Goal: Task Accomplishment & Management: Manage account settings

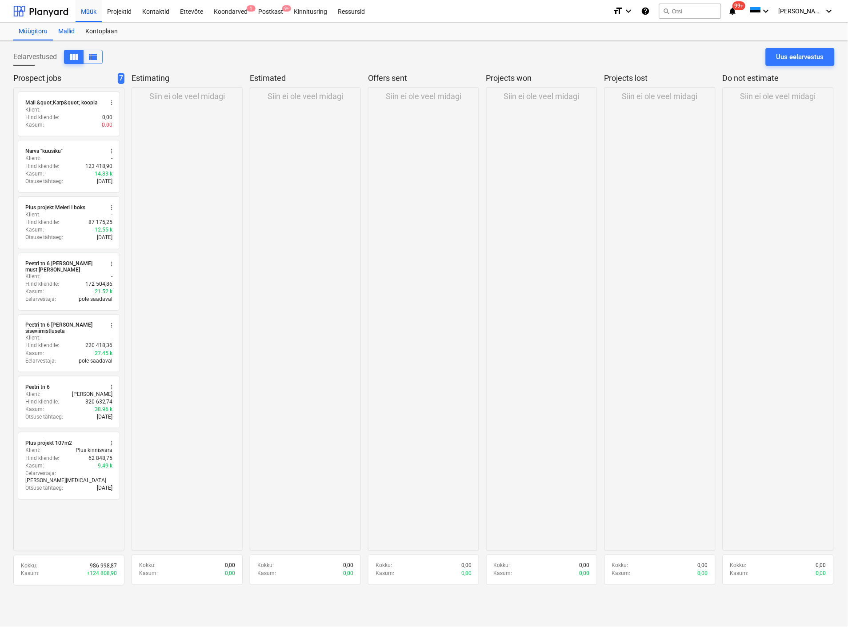
click at [68, 32] on div "Mallid" at bounding box center [66, 32] width 27 height 18
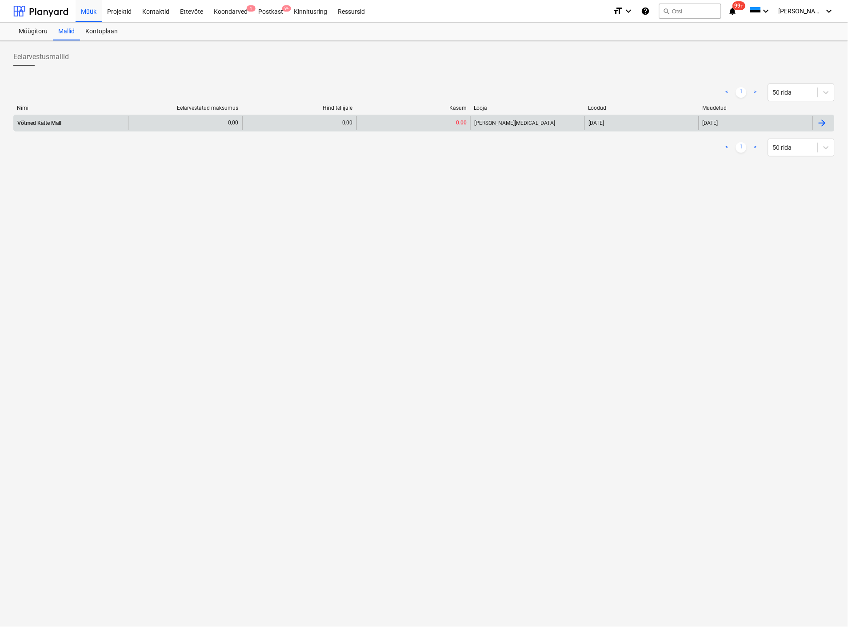
click at [66, 123] on div "Võtmed Kätte Mall" at bounding box center [71, 123] width 114 height 14
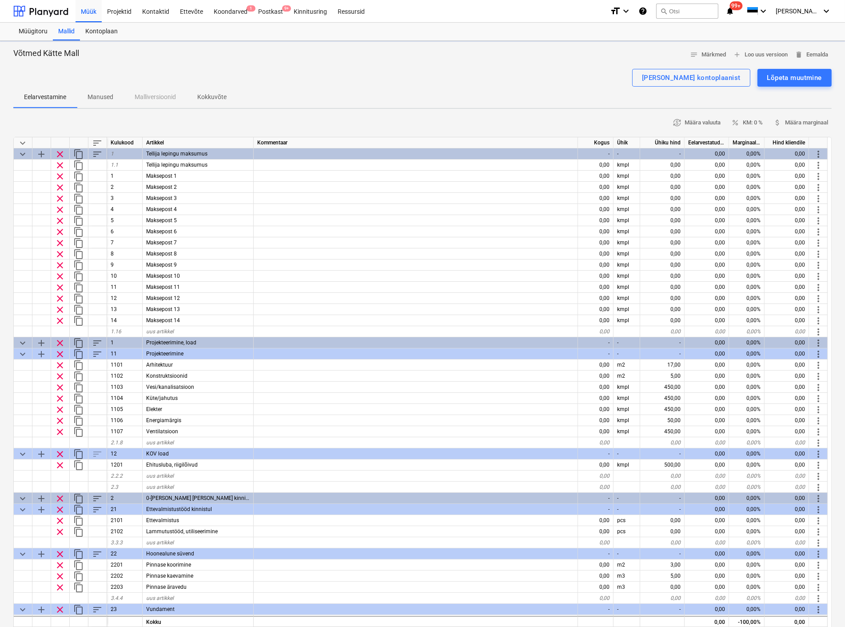
type textarea "x"
click at [762, 55] on span "add Loo uus versioon" at bounding box center [760, 55] width 55 height 10
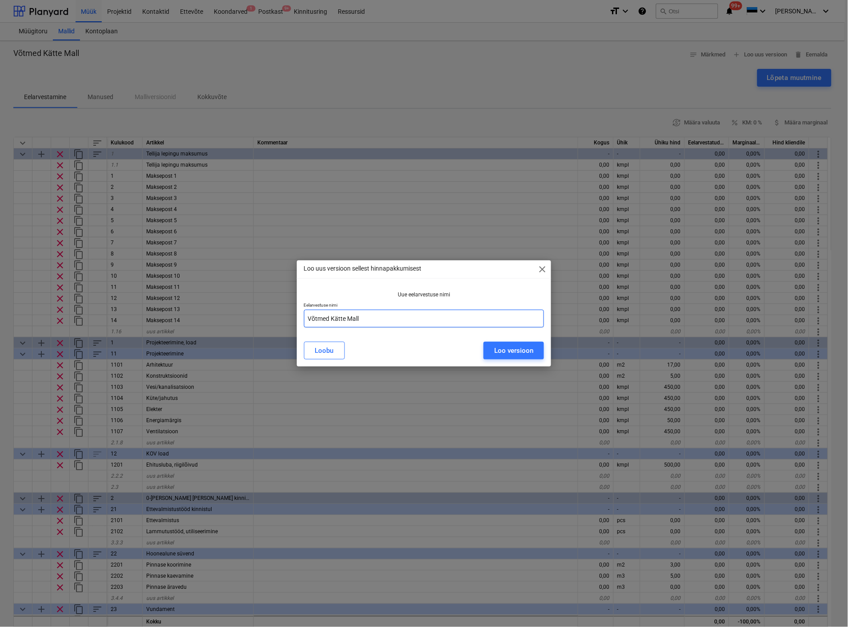
click at [369, 318] on input "Võtmed Kätte Mall" at bounding box center [424, 319] width 240 height 18
type input "Võtmed Karkass"
click at [510, 354] on div "Loo versioon" at bounding box center [513, 351] width 39 height 12
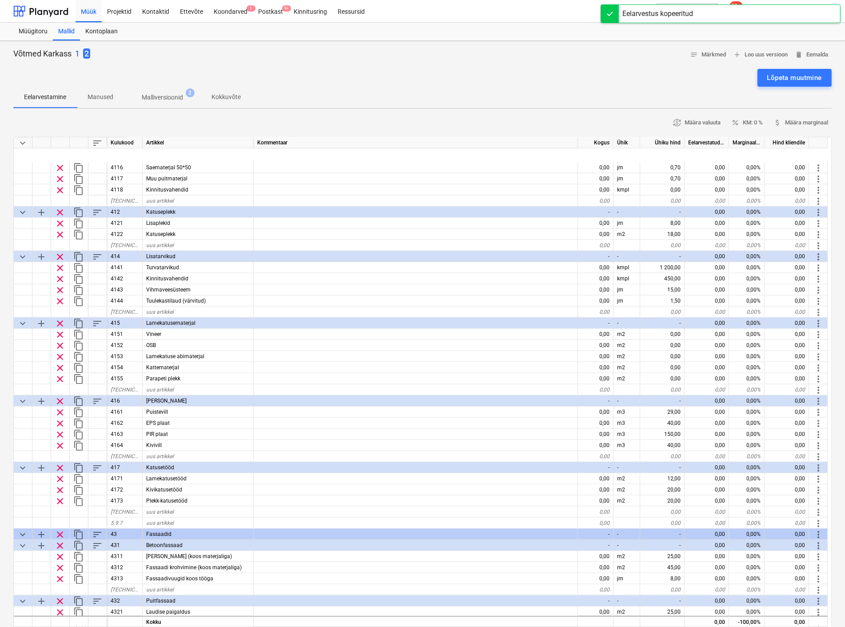
scroll to position [1382, 0]
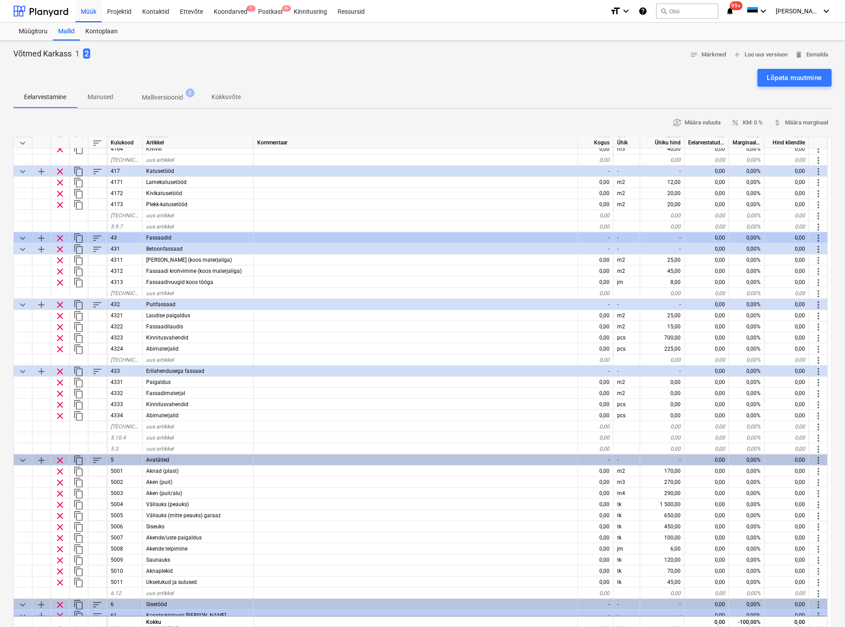
click at [78, 49] on p "1" at bounding box center [77, 53] width 4 height 11
click at [93, 52] on p "2" at bounding box center [95, 53] width 4 height 11
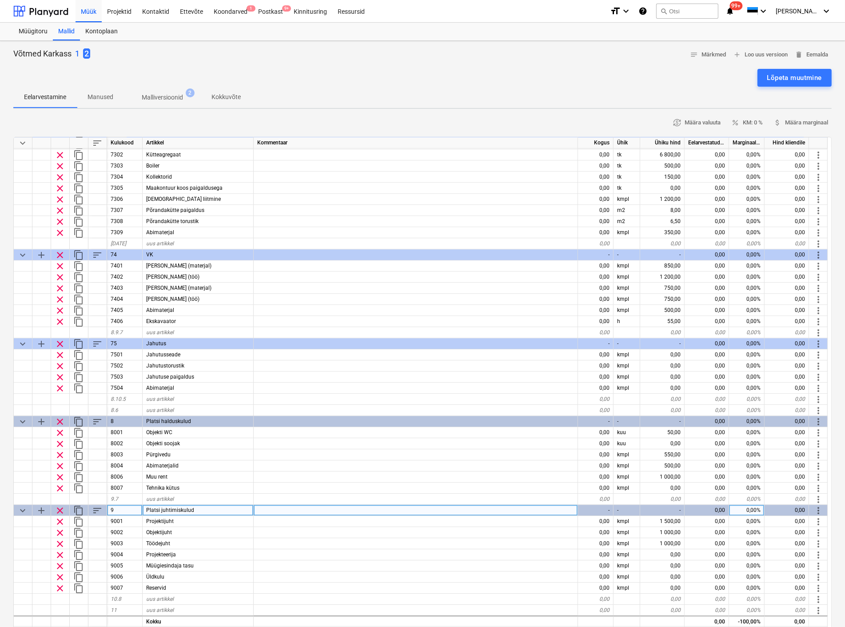
scroll to position [197, 0]
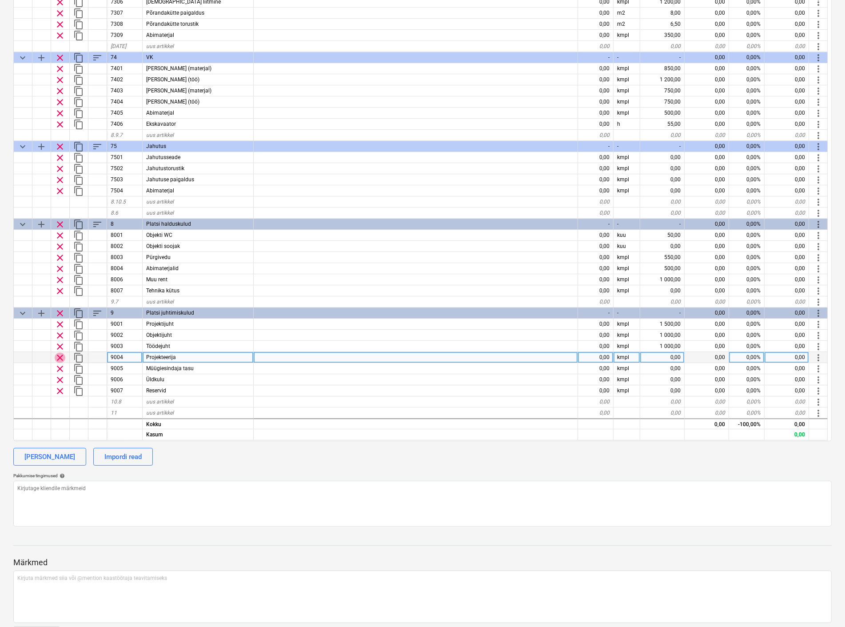
click at [60, 354] on span "clear" at bounding box center [60, 357] width 11 height 11
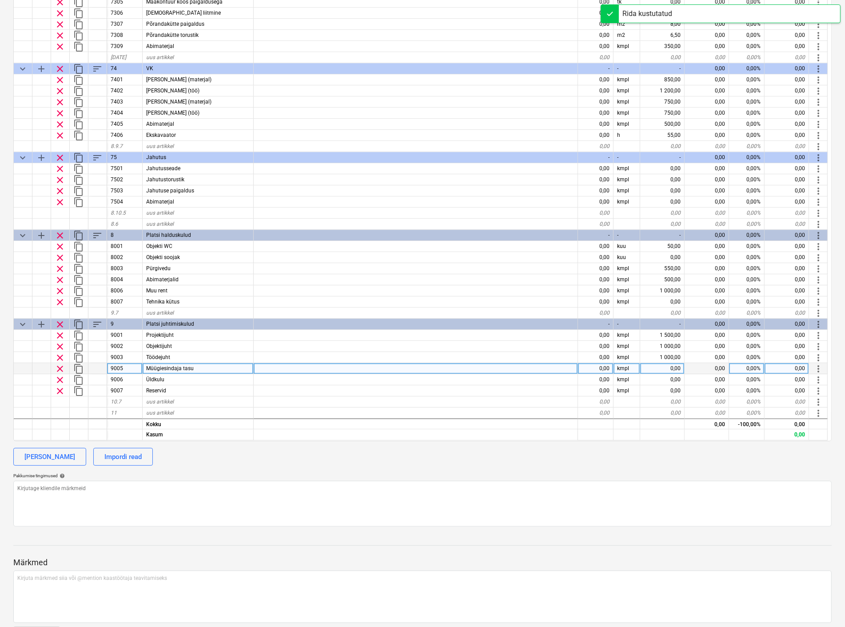
scroll to position [2576, 0]
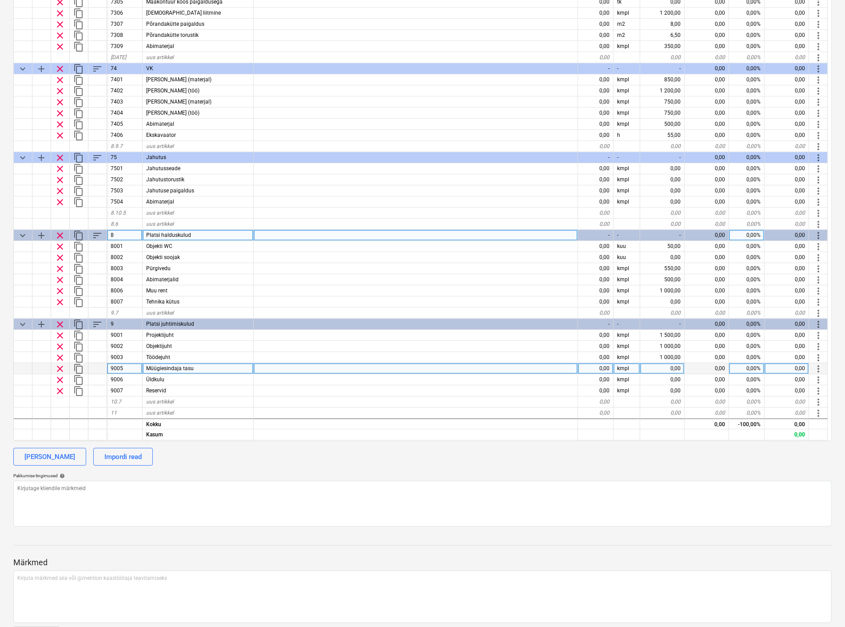
click at [58, 230] on span "clear" at bounding box center [60, 235] width 11 height 11
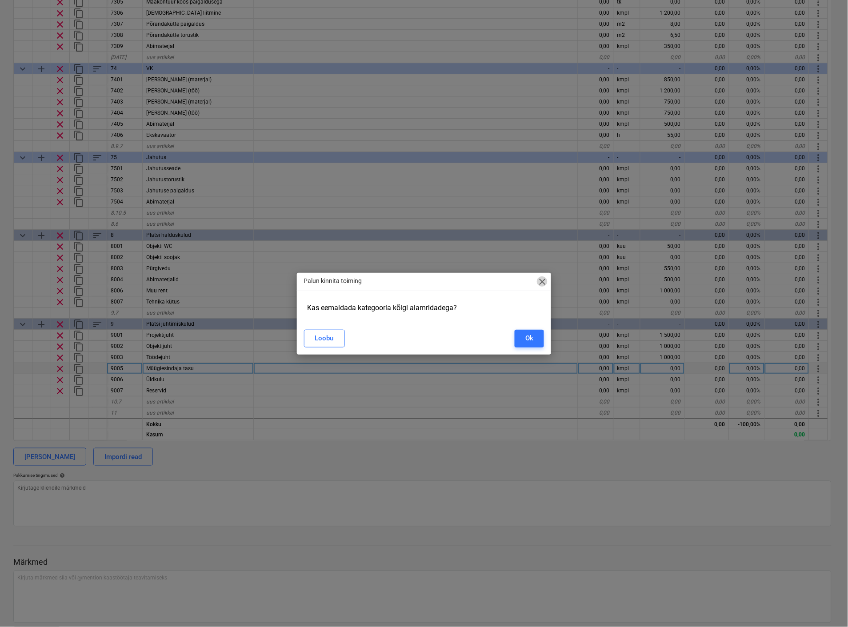
click at [540, 281] on span "close" at bounding box center [542, 281] width 11 height 11
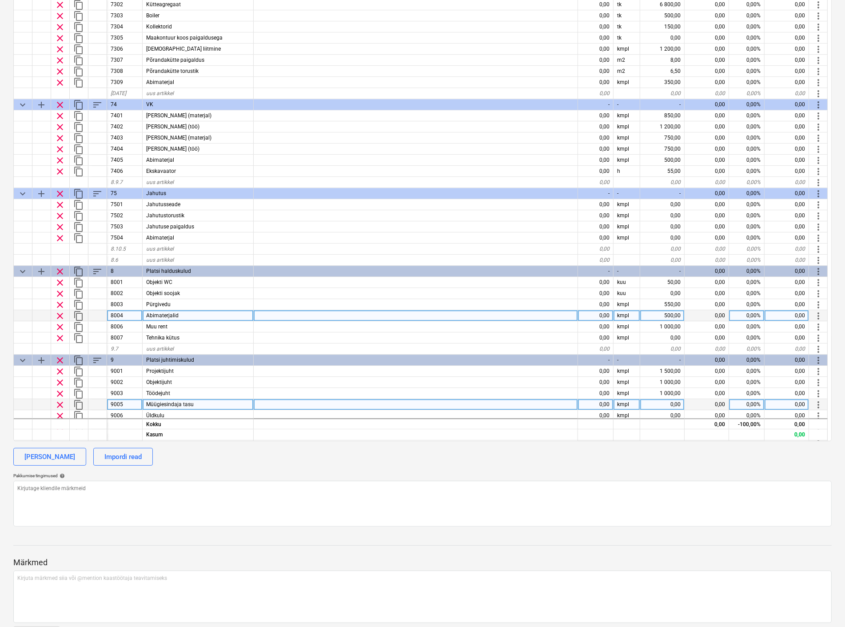
scroll to position [2527, 0]
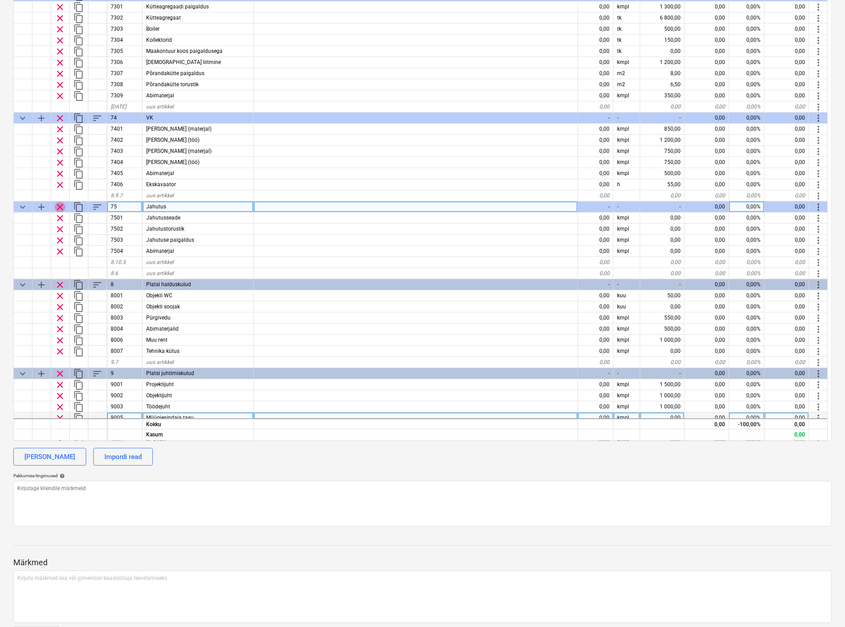
click at [60, 203] on span "clear" at bounding box center [60, 206] width 11 height 11
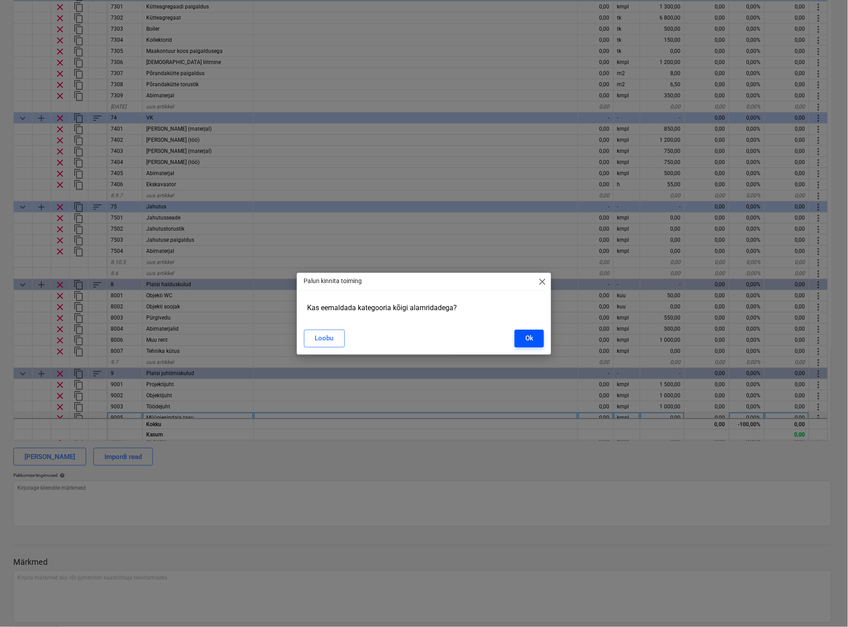
click at [525, 337] on button "Ok" at bounding box center [529, 339] width 29 height 18
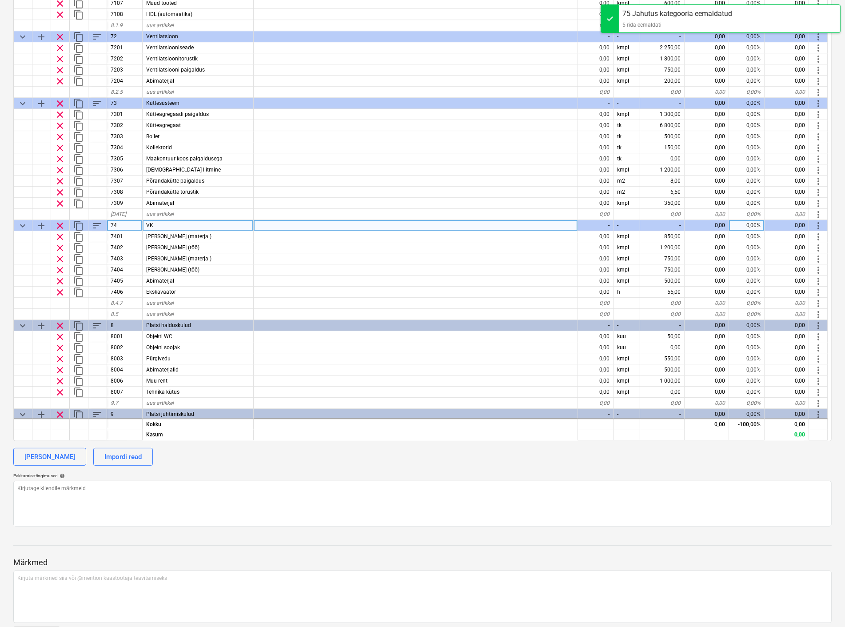
scroll to position [2361, 0]
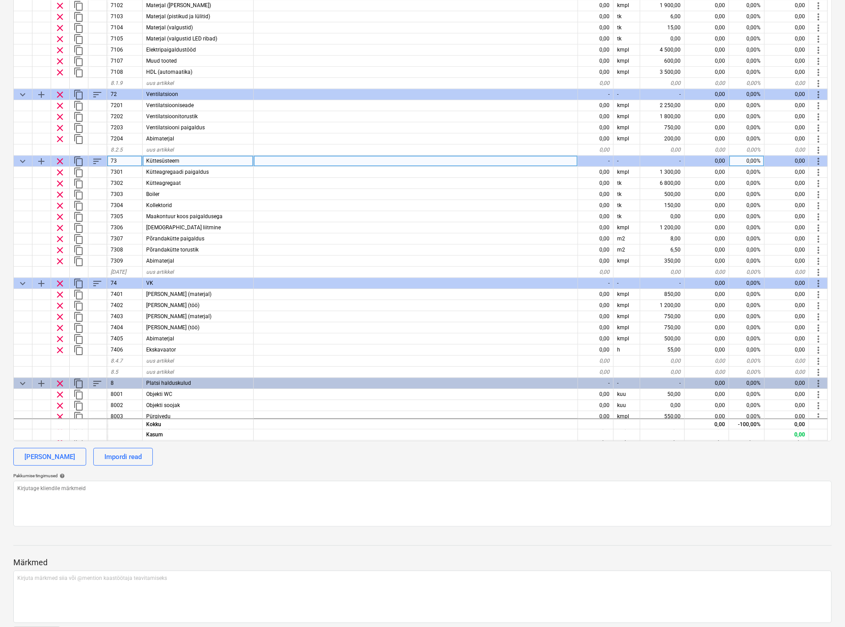
click at [59, 159] on span "clear" at bounding box center [60, 161] width 11 height 11
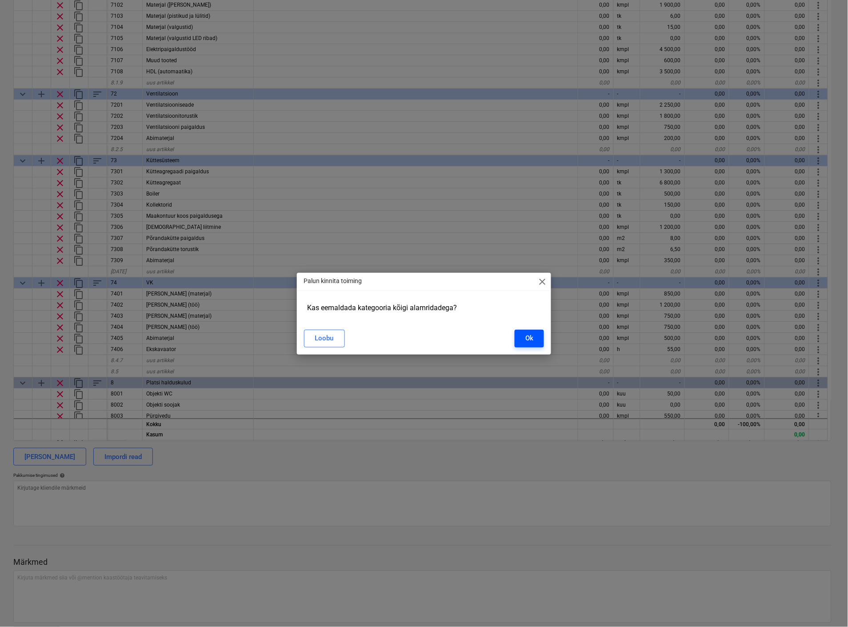
click at [529, 340] on div "Ok" at bounding box center [529, 338] width 8 height 12
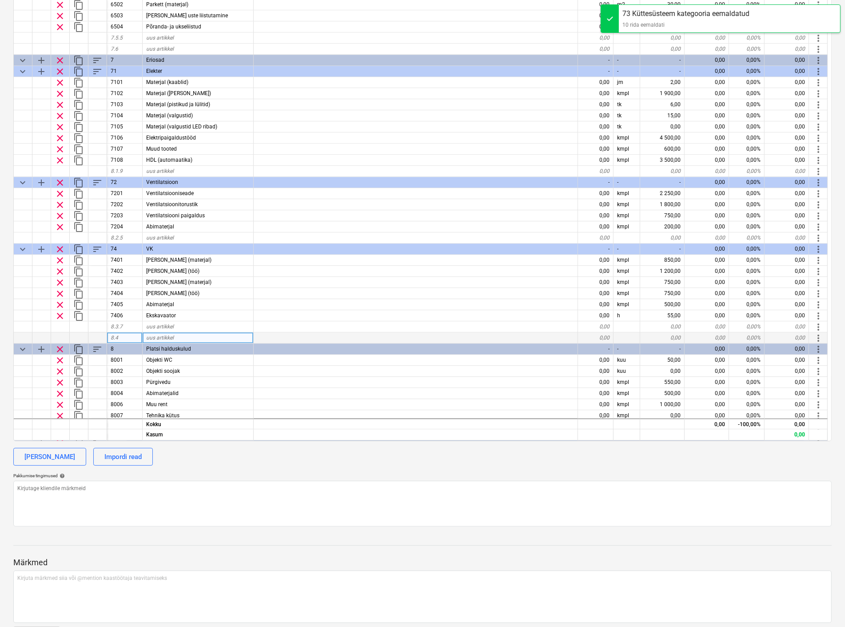
scroll to position [2263, 0]
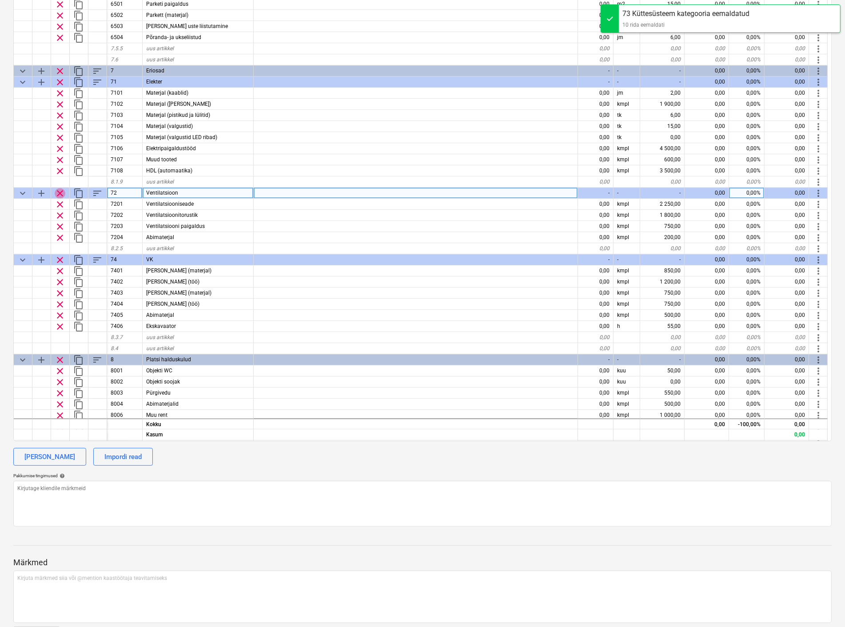
click at [60, 189] on span "clear" at bounding box center [60, 192] width 11 height 11
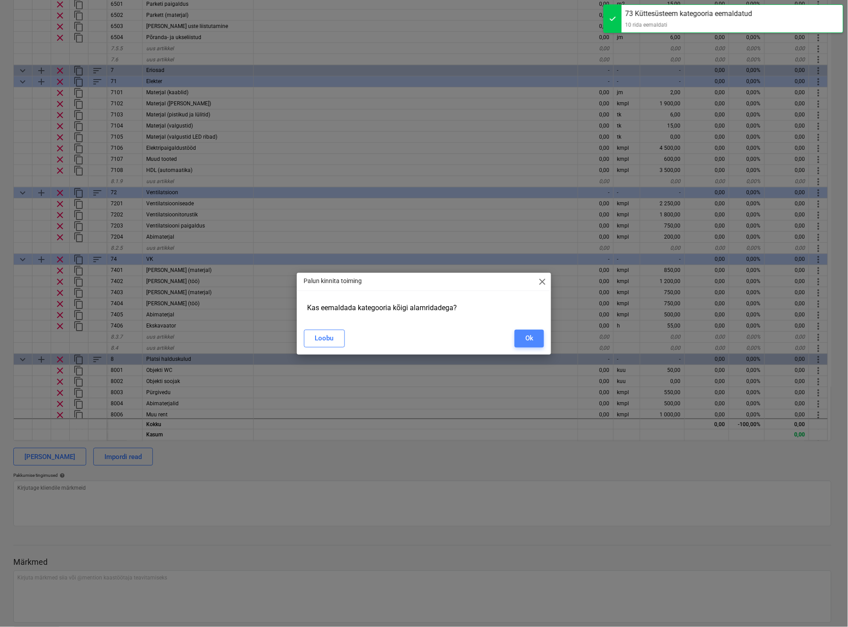
click at [531, 344] on div "Ok" at bounding box center [529, 338] width 8 height 12
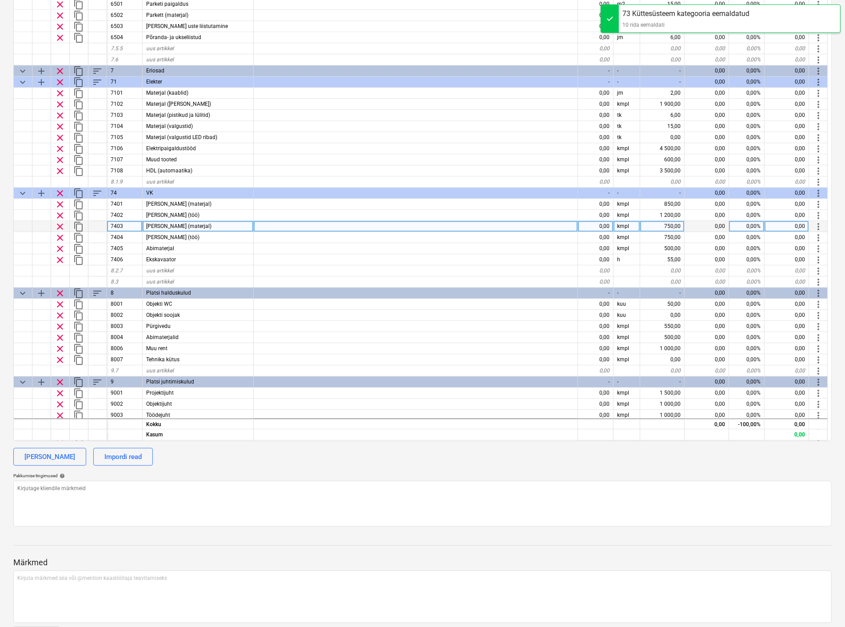
scroll to position [2115, 0]
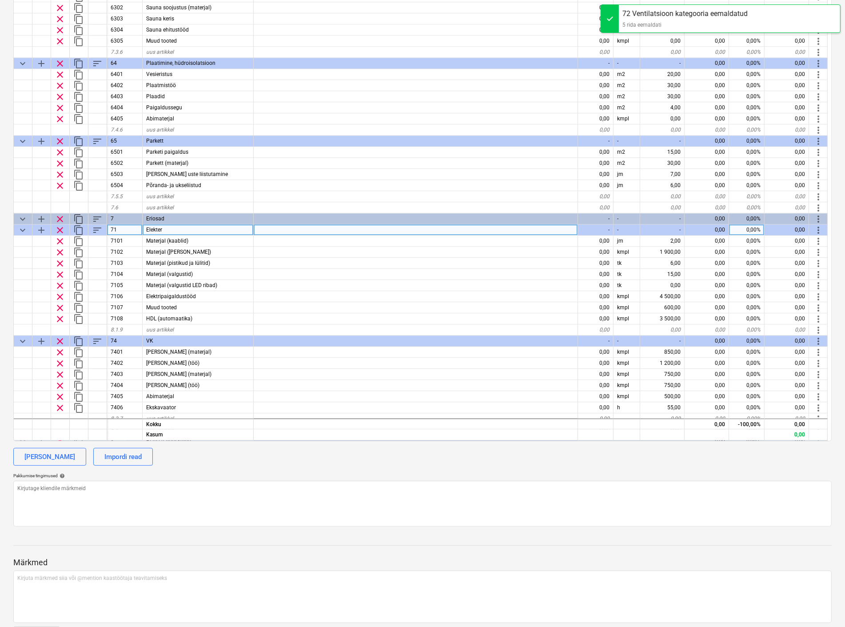
click at [58, 227] on span "clear" at bounding box center [60, 229] width 11 height 11
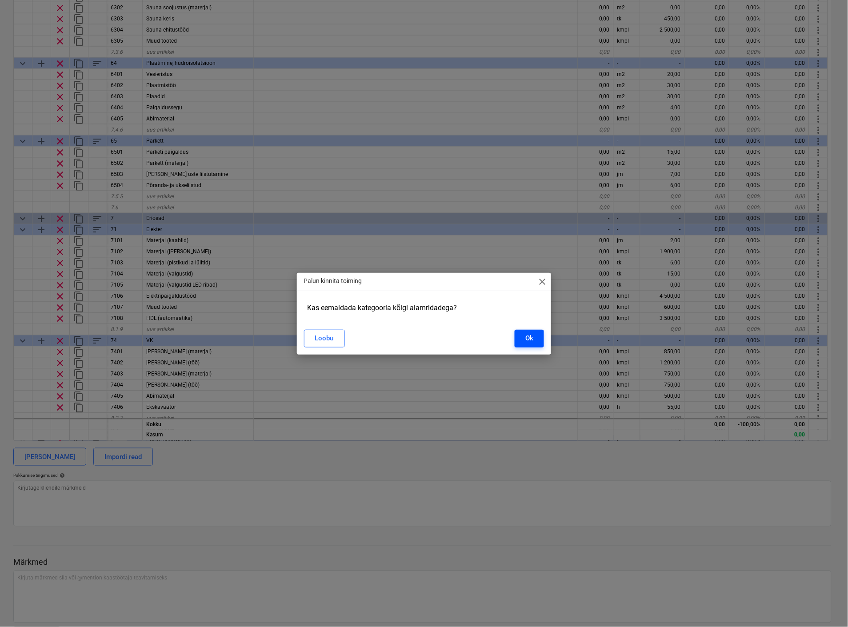
click at [523, 335] on button "Ok" at bounding box center [529, 339] width 29 height 18
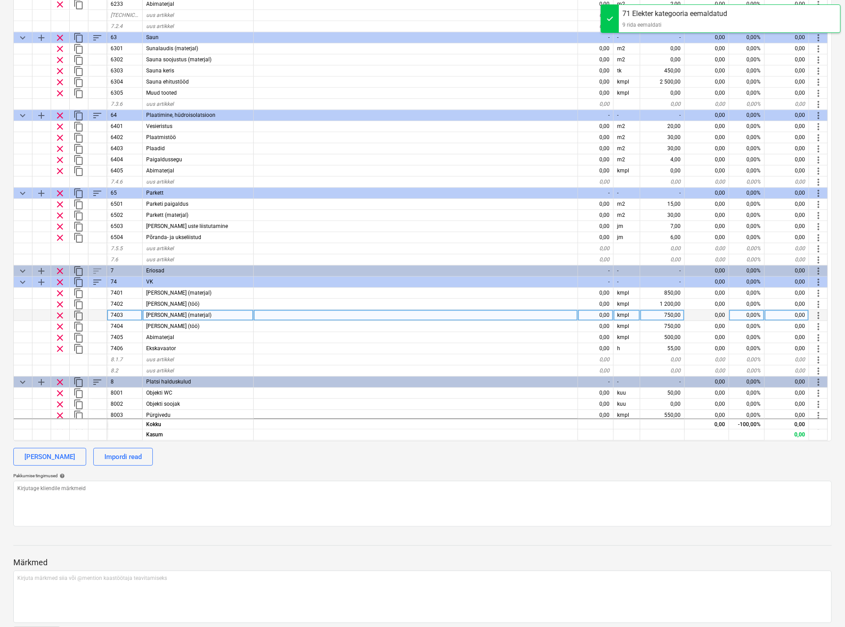
scroll to position [2016, 0]
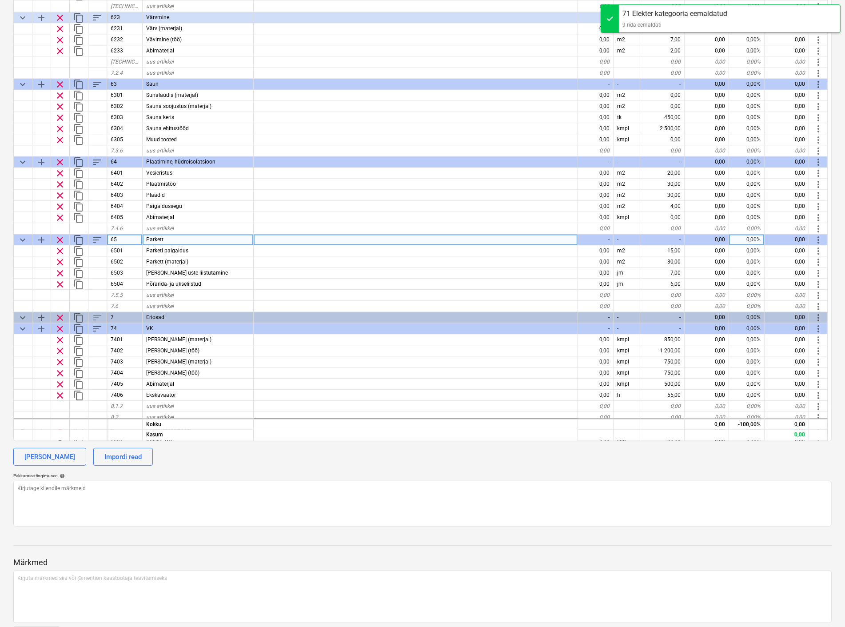
click at [60, 237] on span "clear" at bounding box center [60, 240] width 11 height 11
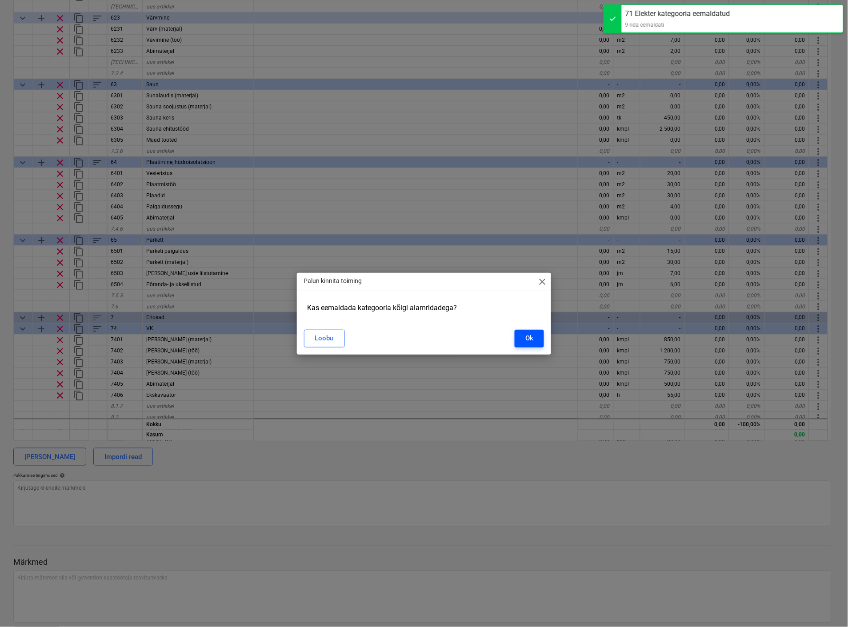
click at [523, 339] on button "Ok" at bounding box center [529, 339] width 29 height 18
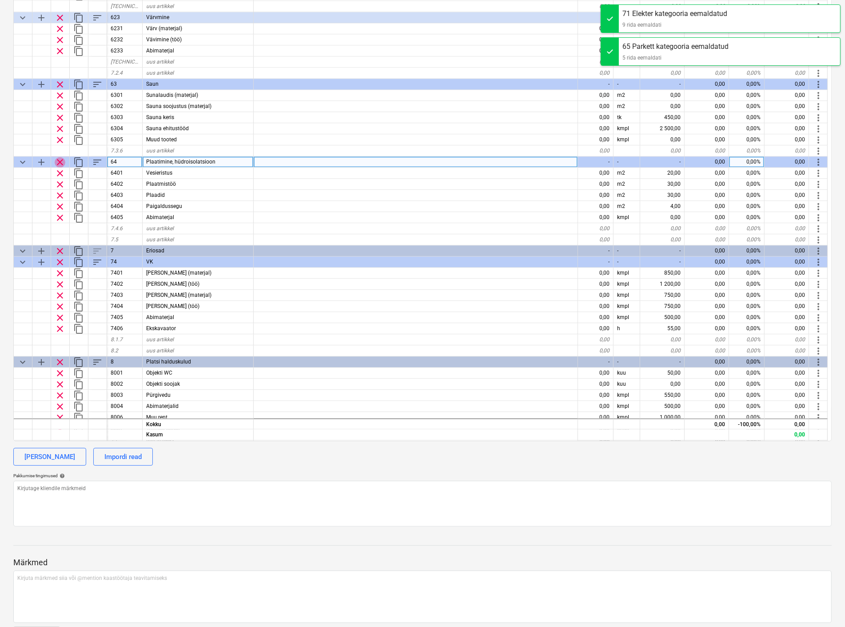
click at [61, 157] on span "clear" at bounding box center [60, 162] width 11 height 11
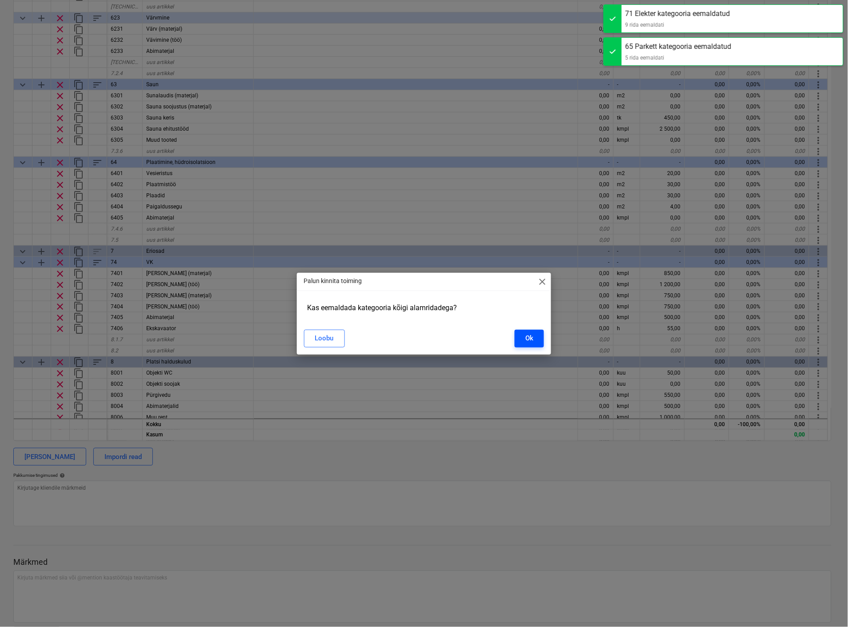
click at [539, 339] on button "Ok" at bounding box center [529, 339] width 29 height 18
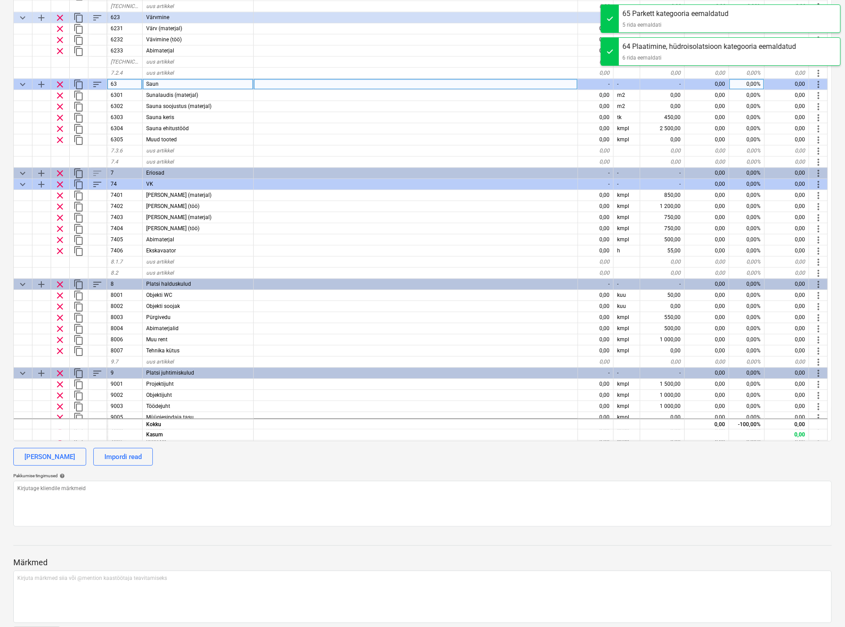
click at [60, 82] on span "clear" at bounding box center [60, 84] width 11 height 11
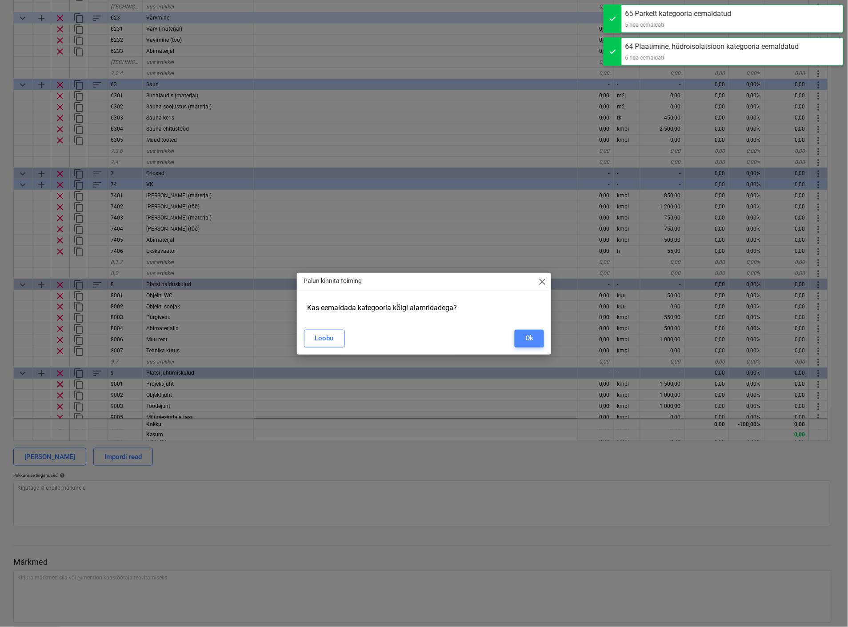
click at [532, 333] on div "Ok" at bounding box center [529, 338] width 8 height 12
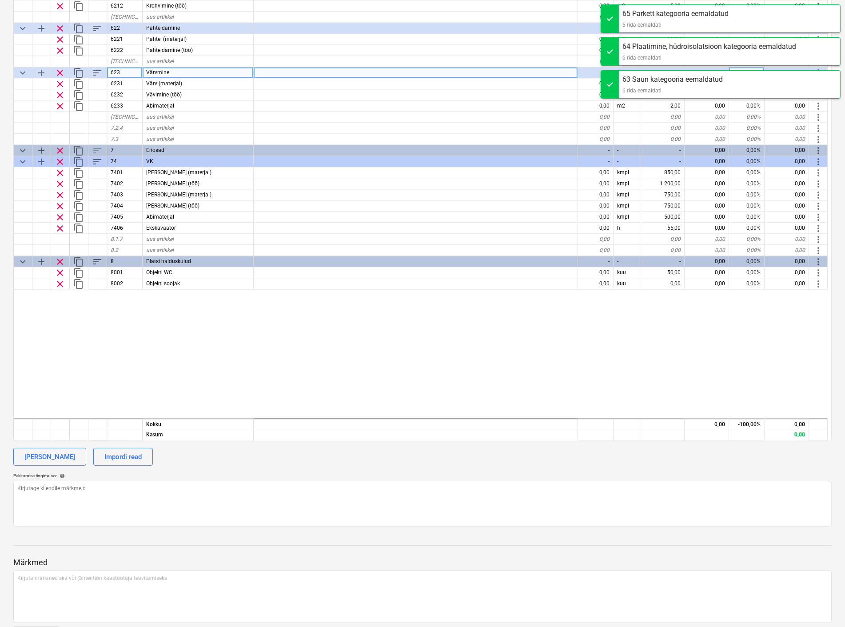
scroll to position [1769, 0]
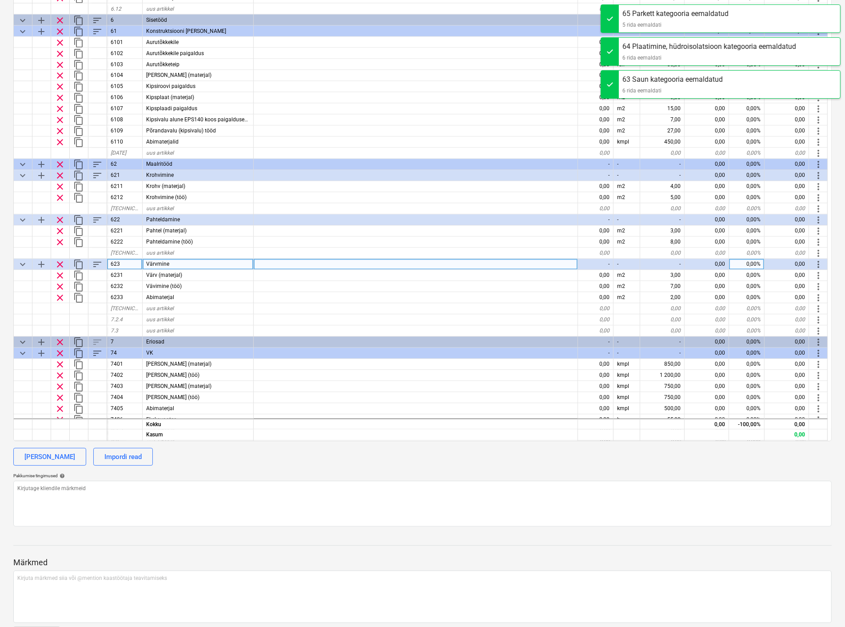
click at [59, 261] on span "clear" at bounding box center [60, 264] width 11 height 11
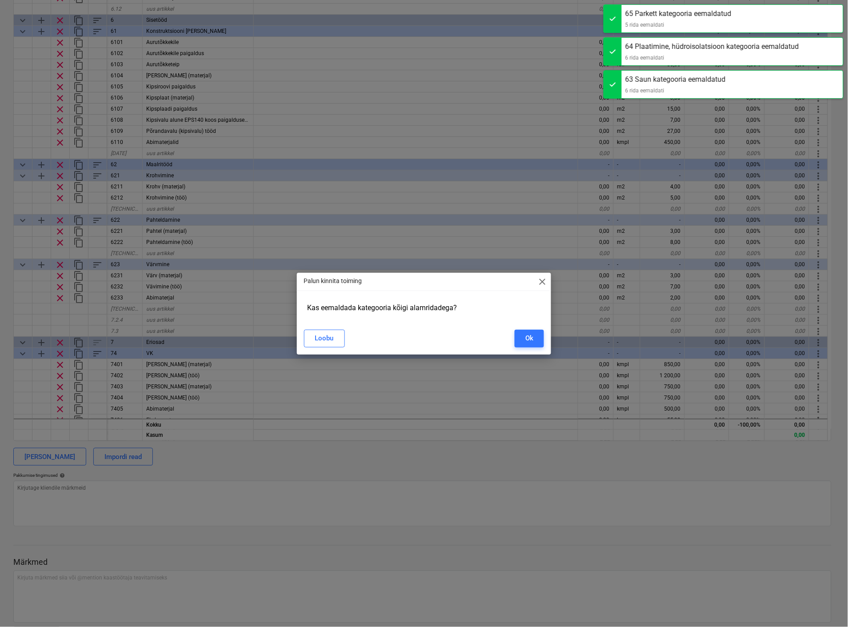
drag, startPoint x: 526, startPoint y: 343, endPoint x: 207, endPoint y: 248, distance: 333.3
click at [526, 343] on div "Ok" at bounding box center [529, 338] width 8 height 12
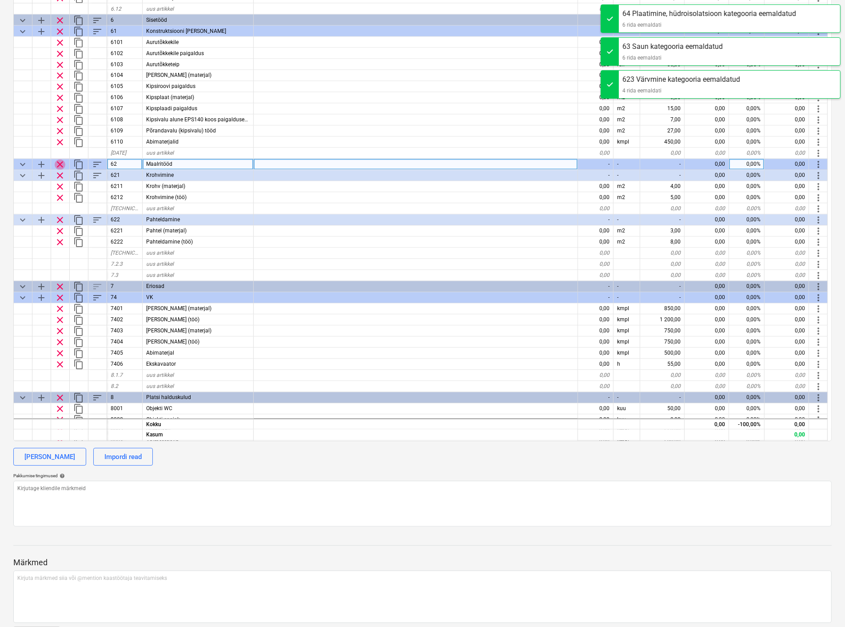
click at [61, 163] on span "clear" at bounding box center [60, 164] width 11 height 11
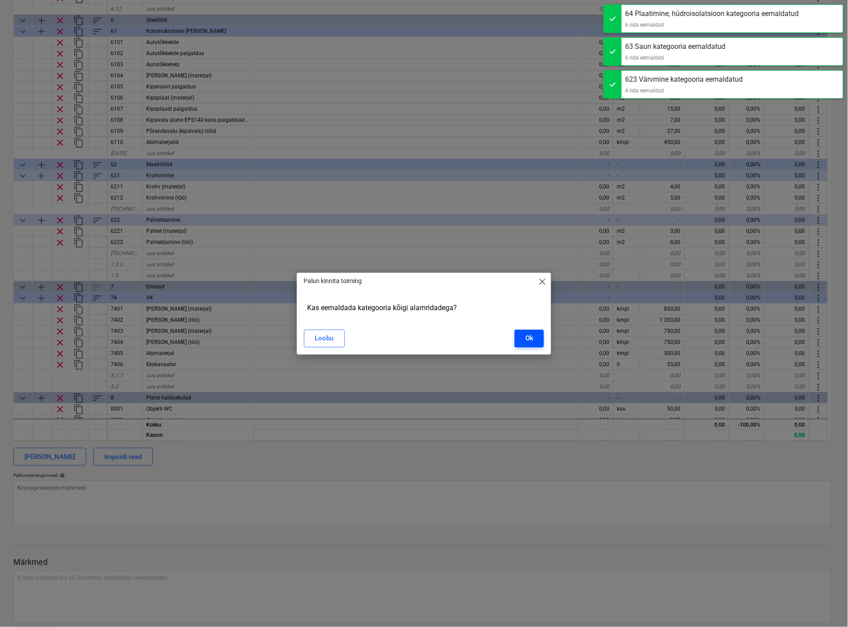
click at [531, 335] on div "Ok" at bounding box center [529, 338] width 8 height 12
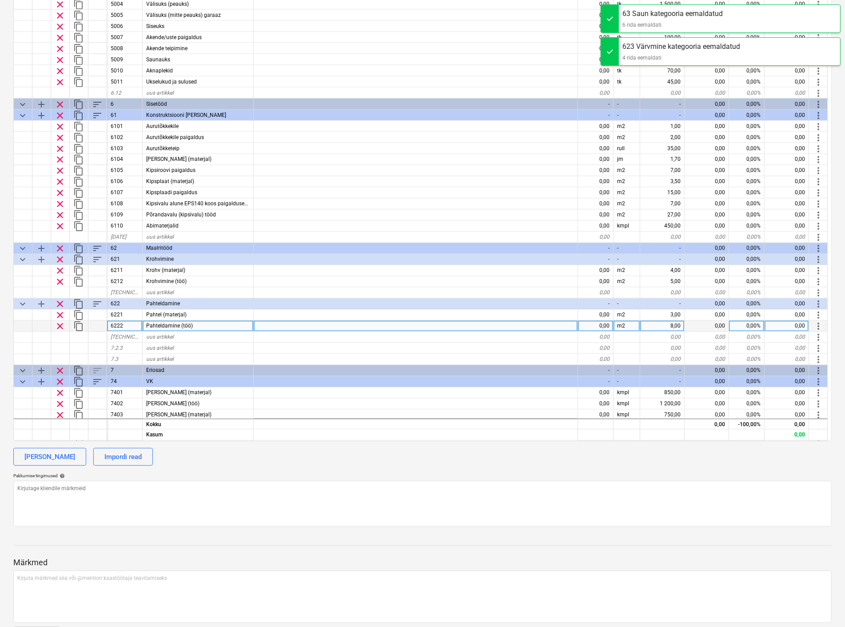
scroll to position [1671, 0]
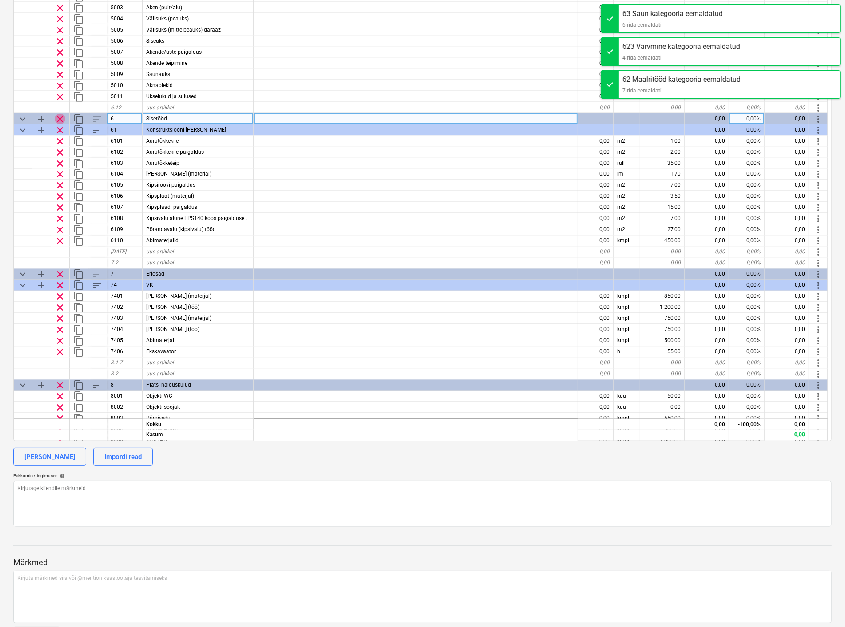
click at [59, 117] on span "clear" at bounding box center [60, 118] width 11 height 11
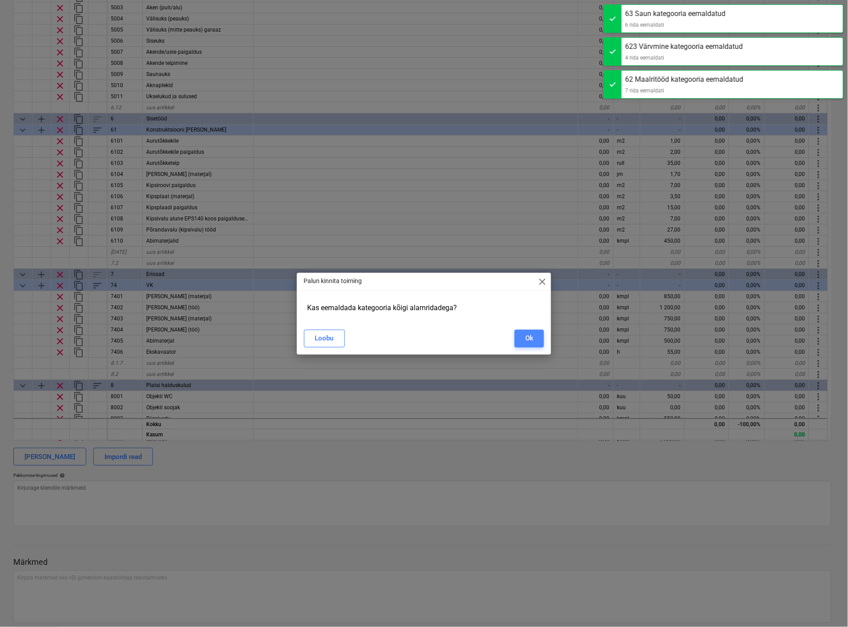
click at [527, 334] on div "Ok" at bounding box center [529, 338] width 8 height 12
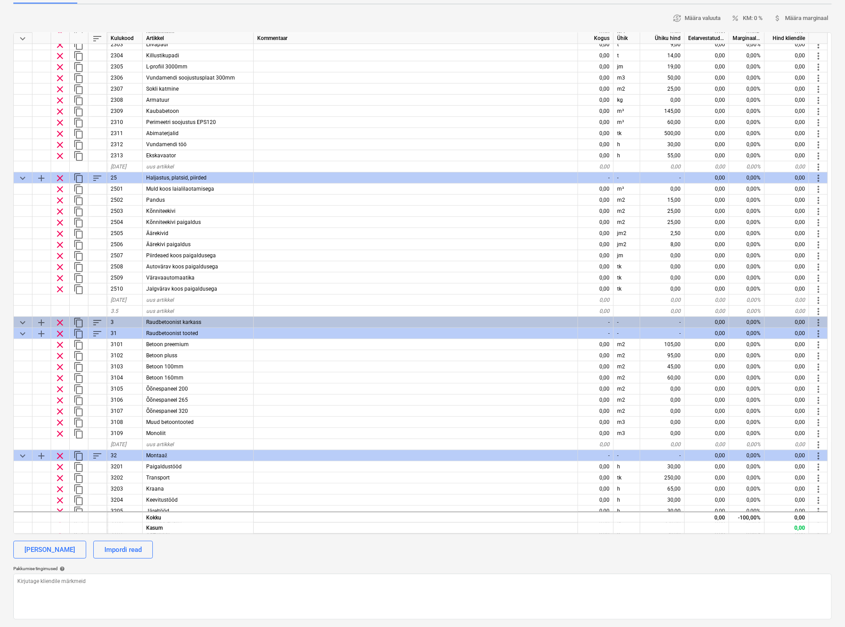
scroll to position [0, 0]
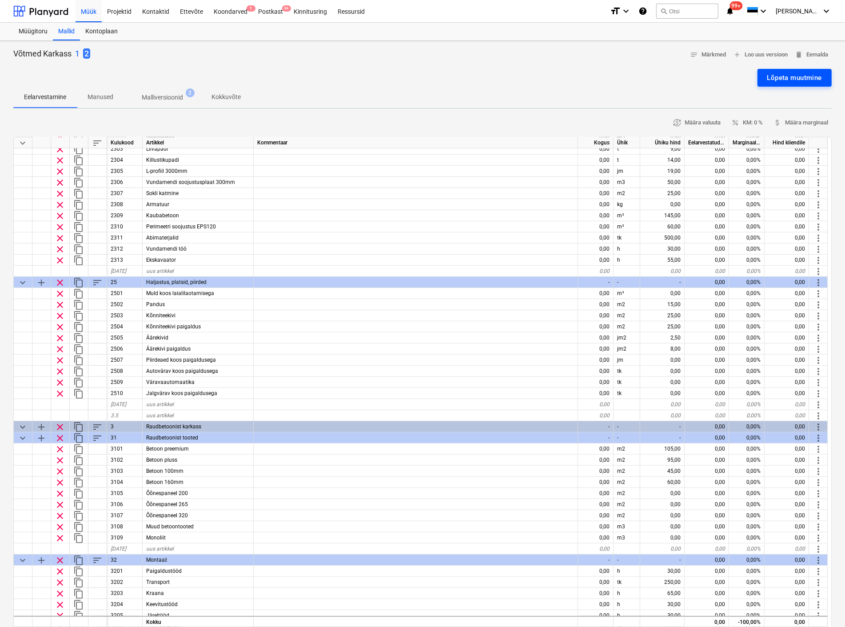
click at [782, 79] on div "Lõpeta muutmine" at bounding box center [794, 78] width 55 height 12
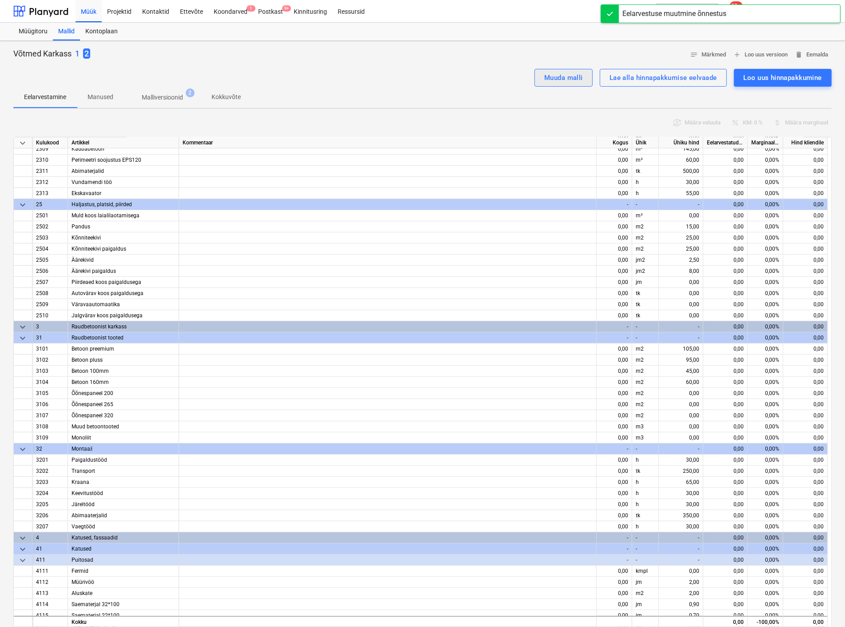
click at [560, 78] on div "Muuda malli" at bounding box center [563, 78] width 39 height 12
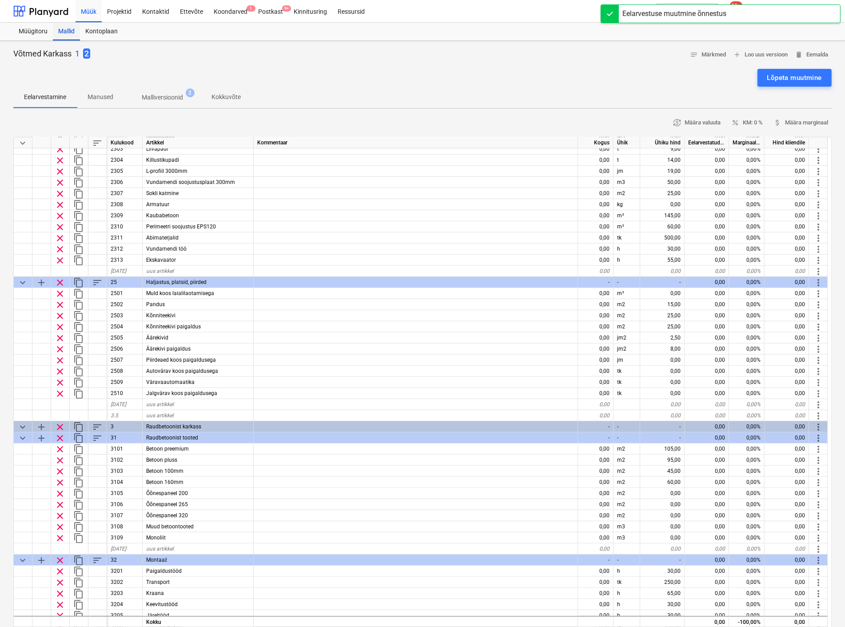
click at [68, 28] on div "Mallid" at bounding box center [66, 32] width 27 height 18
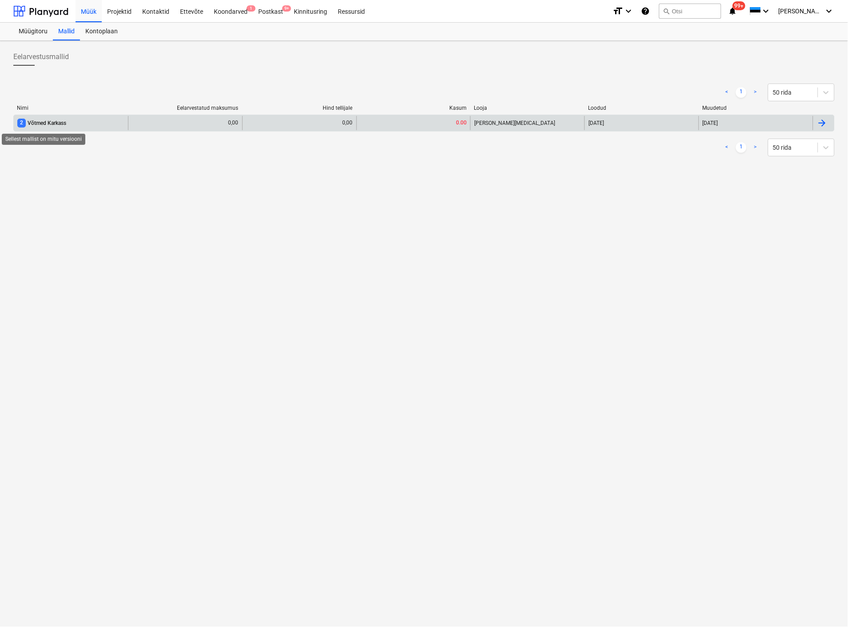
click at [24, 123] on span "2" at bounding box center [21, 123] width 8 height 8
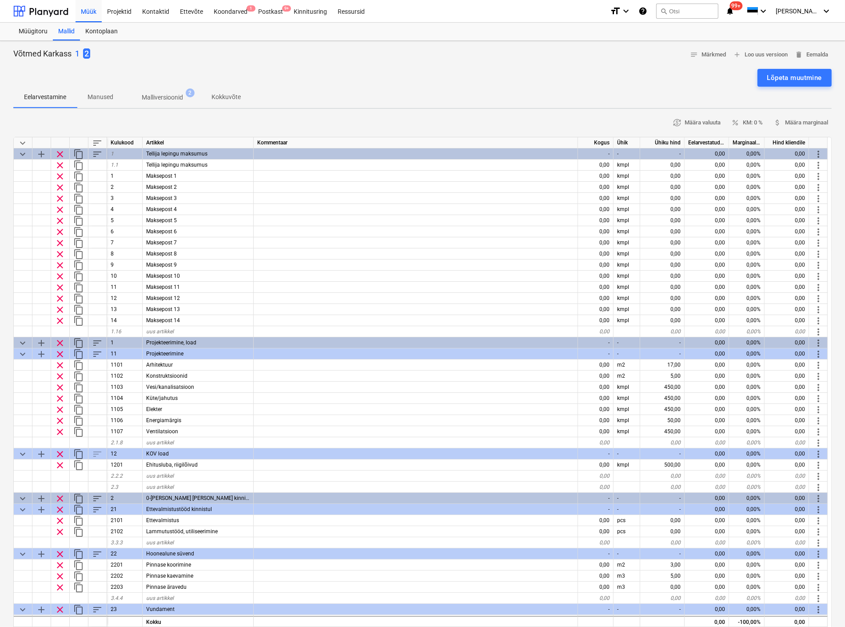
click at [76, 52] on p "1" at bounding box center [77, 53] width 4 height 11
click at [99, 49] on div "Võtmed Kätte Mall 1 2 notes Märkmed add Loo uus versioon delete Eemalda" at bounding box center [422, 55] width 818 height 14
click at [93, 56] on p "2" at bounding box center [95, 53] width 4 height 11
click at [77, 50] on p "1" at bounding box center [77, 53] width 4 height 11
click at [97, 51] on p "2" at bounding box center [95, 53] width 4 height 11
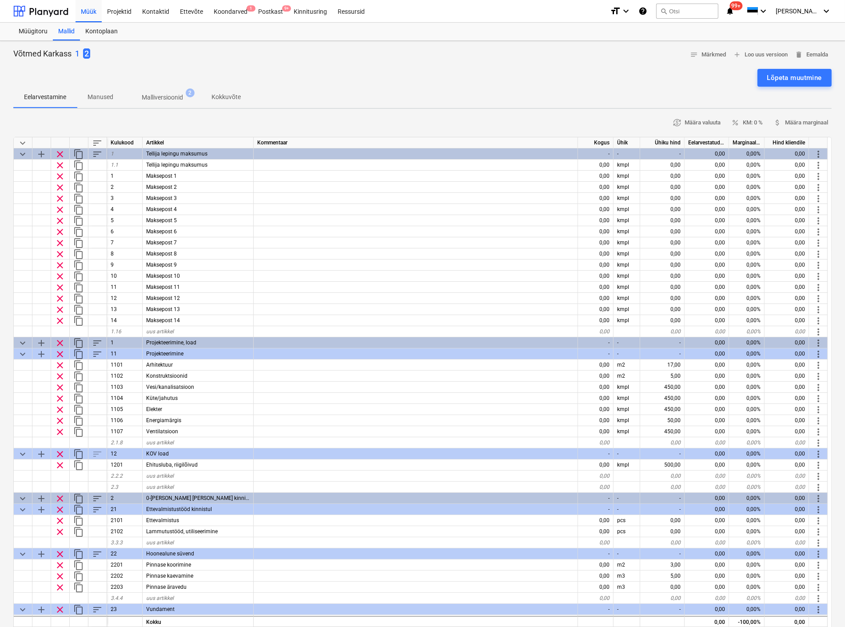
click at [171, 94] on p "Malliversioonid" at bounding box center [162, 97] width 41 height 9
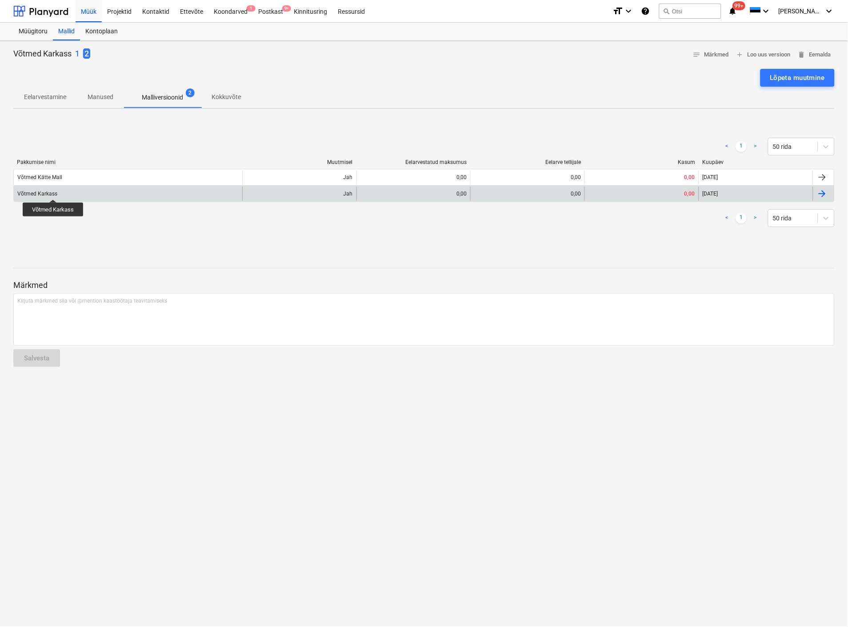
click at [53, 191] on div "Võtmed Karkass" at bounding box center [37, 194] width 40 height 6
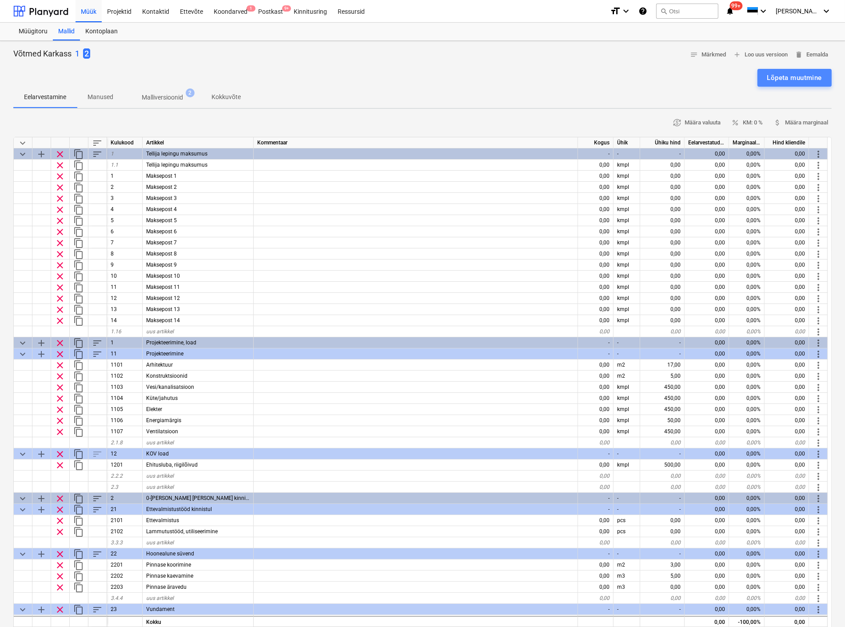
click at [798, 76] on div "Lõpeta muutmine" at bounding box center [794, 78] width 55 height 12
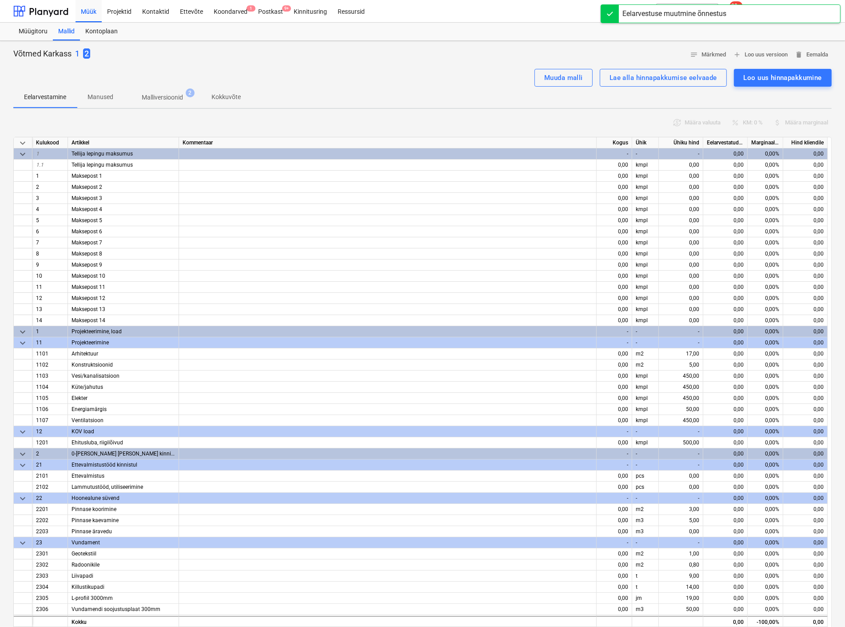
click at [161, 94] on p "Malliversioonid" at bounding box center [162, 97] width 41 height 9
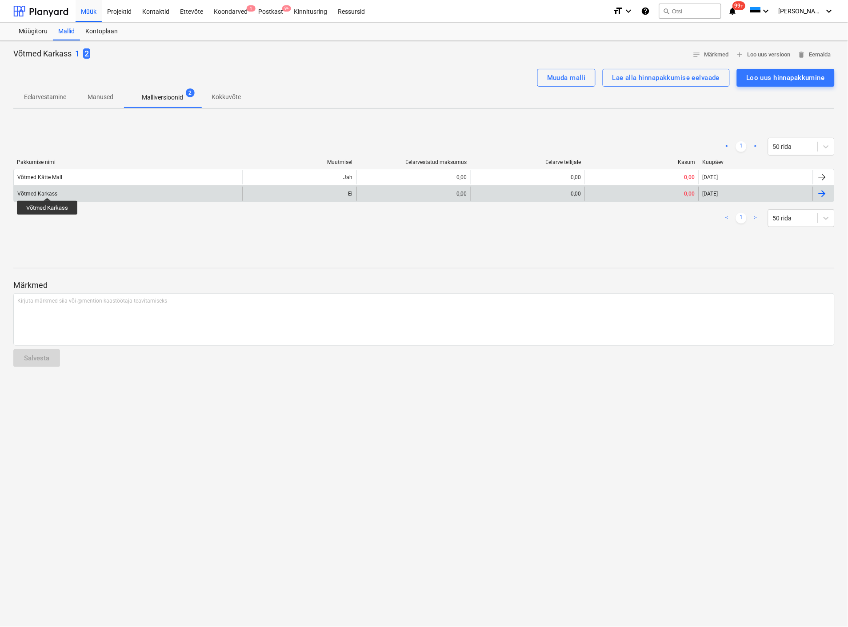
click at [48, 191] on div "Võtmed Karkass" at bounding box center [37, 194] width 40 height 6
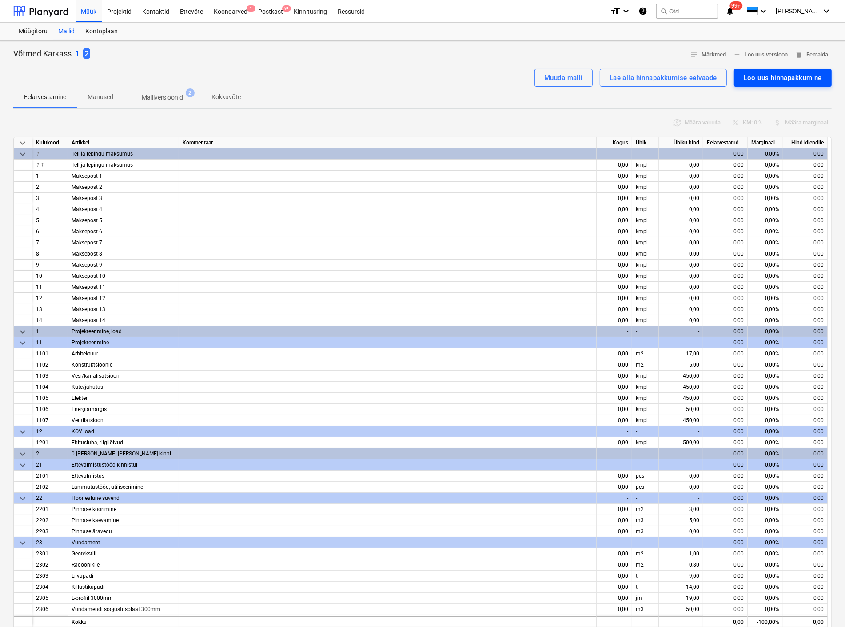
click at [779, 77] on div "Loo uus hinnapakkumine" at bounding box center [783, 78] width 78 height 12
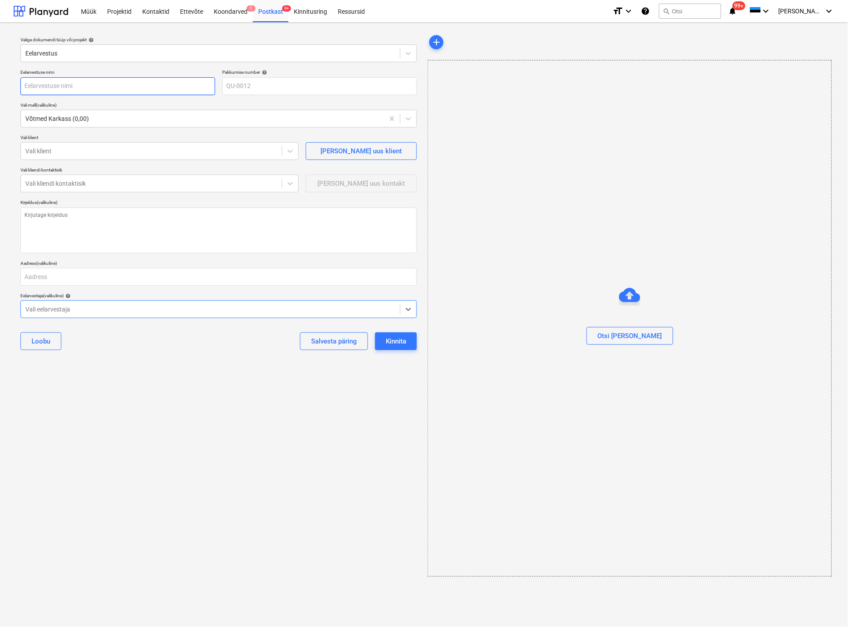
click at [88, 91] on input "text" at bounding box center [117, 86] width 195 height 18
type textarea "x"
type input "T"
type textarea "x"
type input "Te"
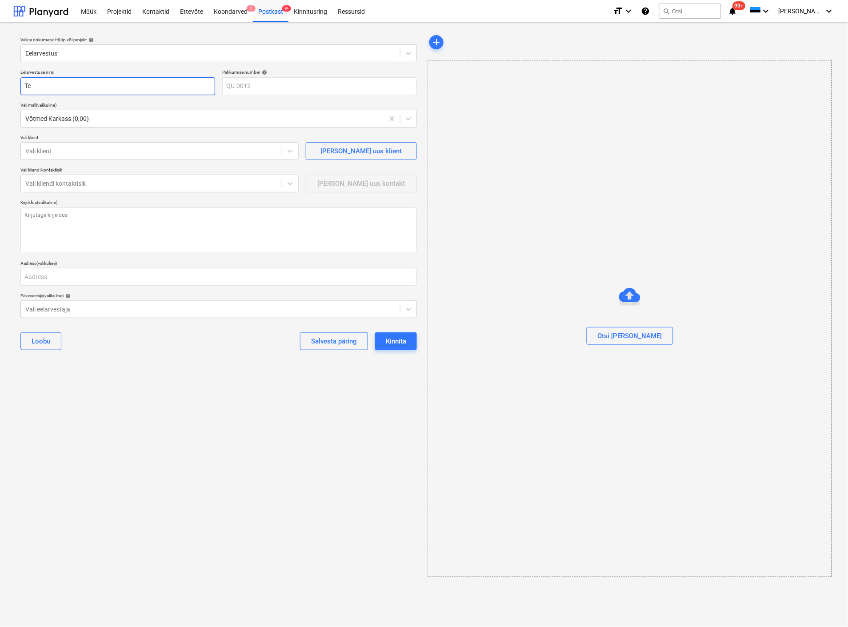
type textarea "x"
type input "Tes"
type textarea "x"
type input "Test"
type textarea "x"
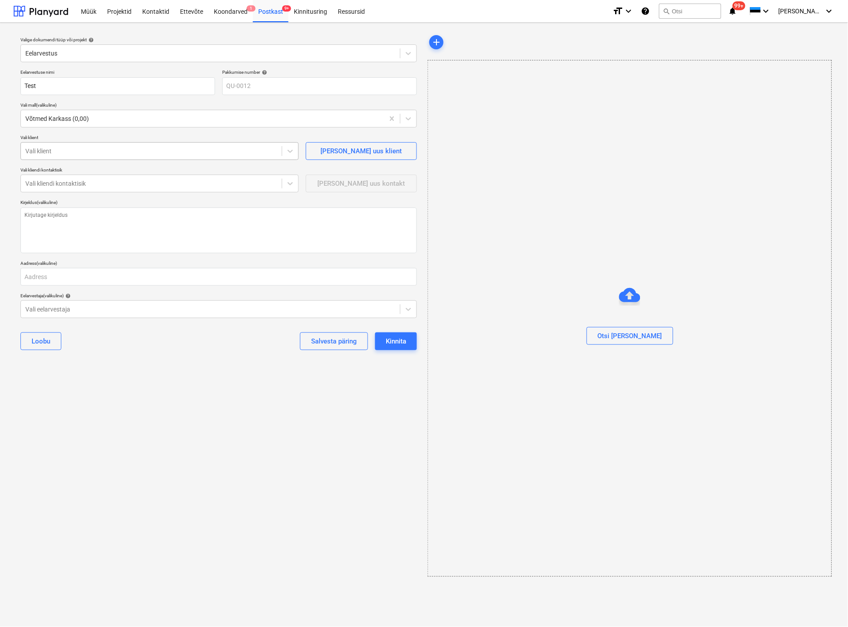
click at [86, 156] on div at bounding box center [151, 151] width 252 height 9
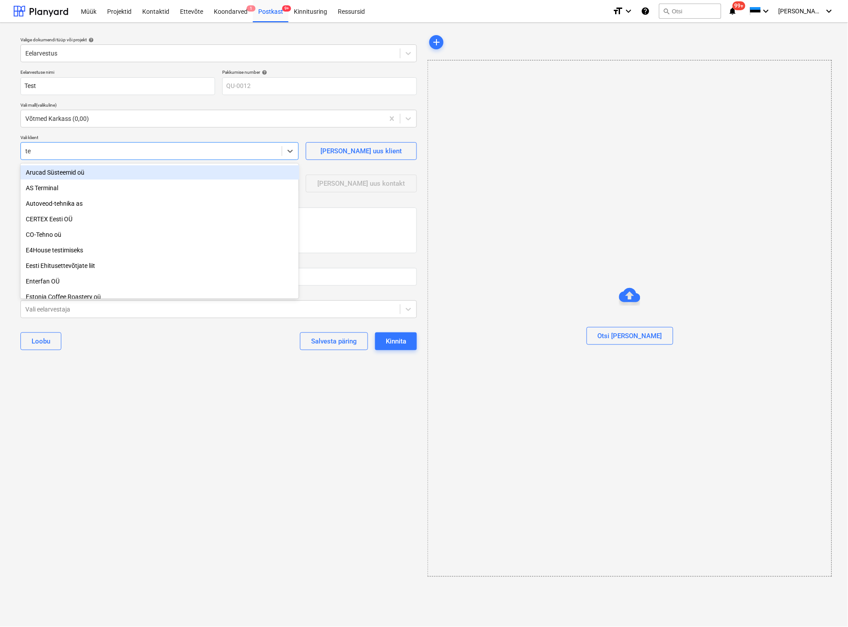
type input "tes"
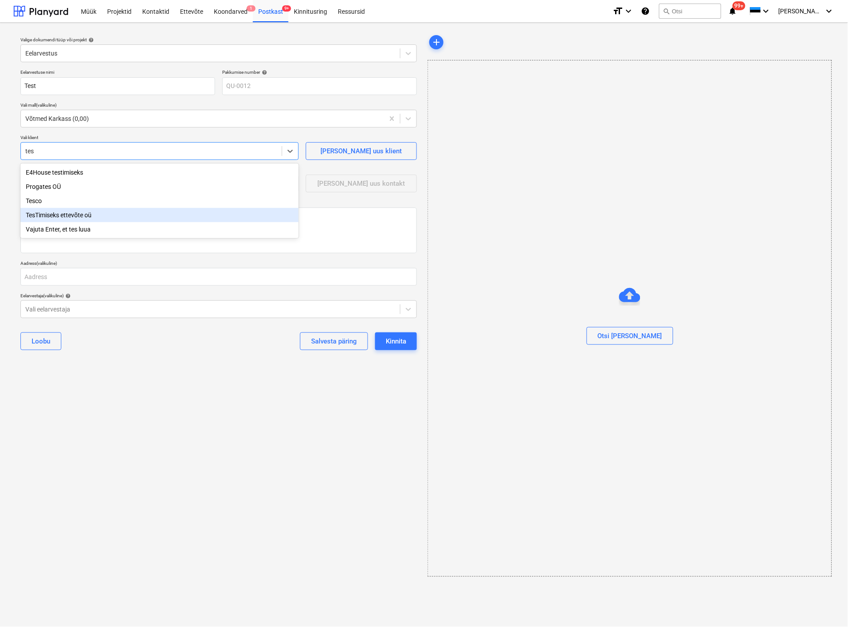
click at [73, 211] on div "TesTimiseks ettevõte oü" at bounding box center [159, 215] width 279 height 14
type textarea "x"
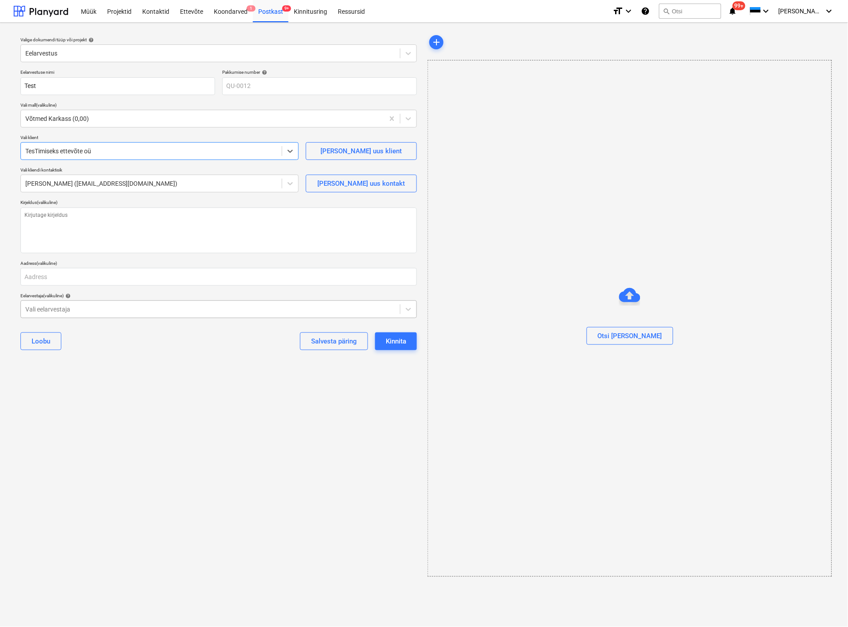
click at [117, 312] on div at bounding box center [210, 309] width 370 height 9
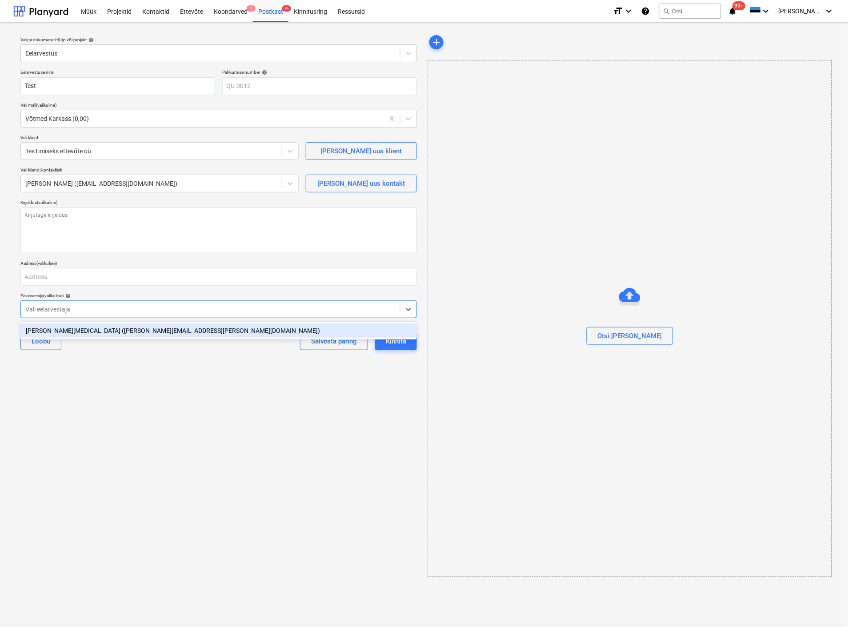
click at [114, 329] on div "[PERSON_NAME][MEDICAL_DATA] ([PERSON_NAME][EMAIL_ADDRESS][PERSON_NAME][DOMAIN_N…" at bounding box center [218, 330] width 397 height 14
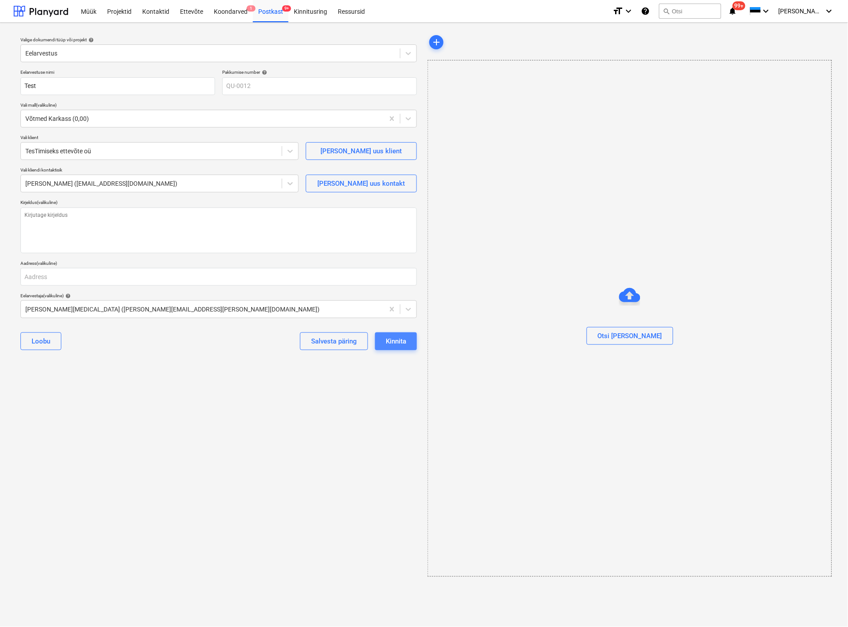
click at [397, 343] on div "Kinnita" at bounding box center [396, 341] width 20 height 12
type textarea "x"
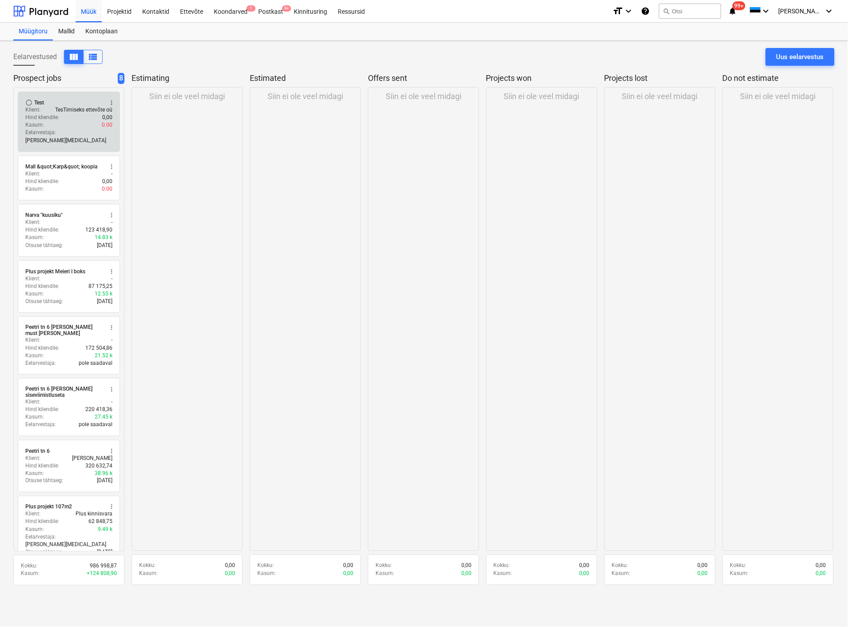
click at [110, 103] on span "more_vert" at bounding box center [111, 102] width 7 height 7
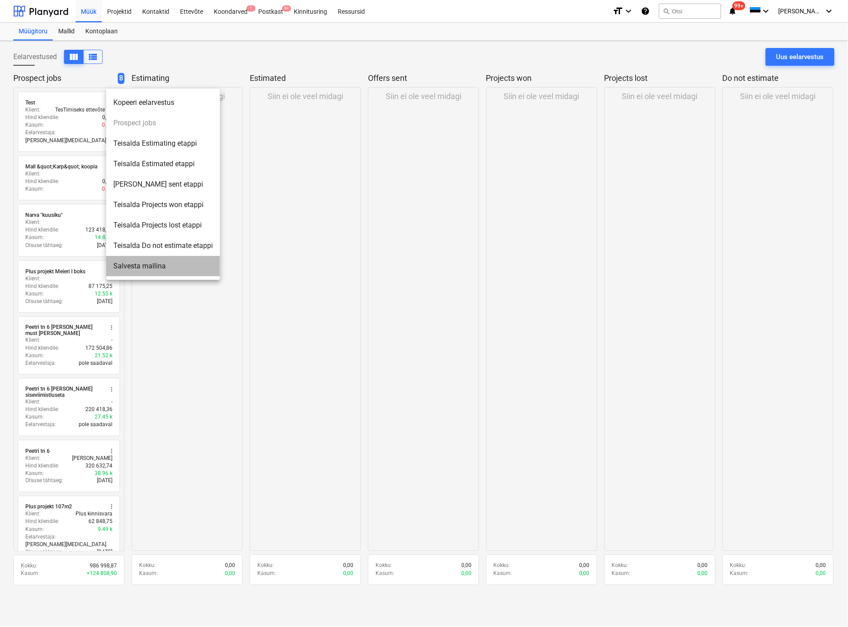
click at [145, 261] on li "Salvesta mallina" at bounding box center [163, 266] width 114 height 20
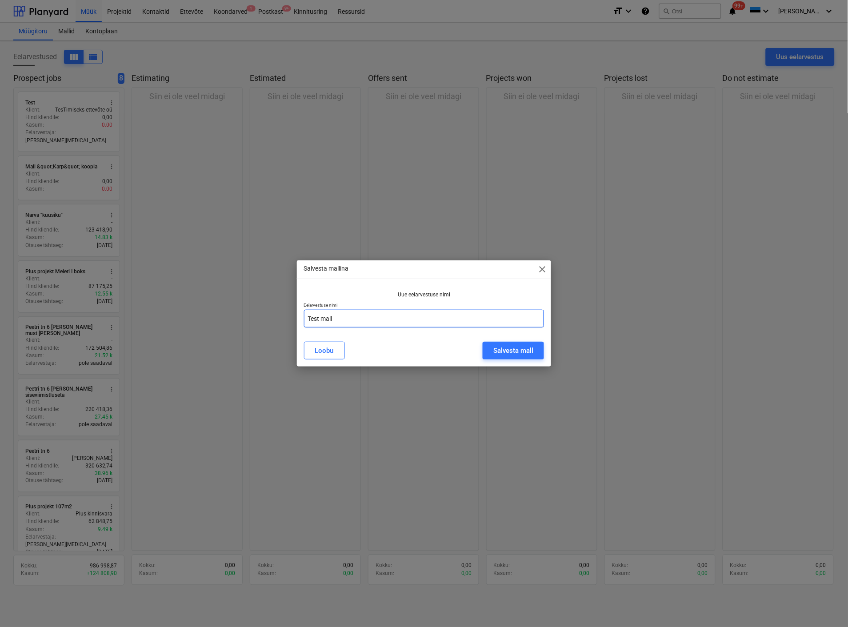
click at [358, 316] on input "Test mall" at bounding box center [424, 319] width 240 height 18
type input "T"
type input "Mall Karkass"
click at [498, 347] on div "Salvesta mall" at bounding box center [513, 351] width 40 height 12
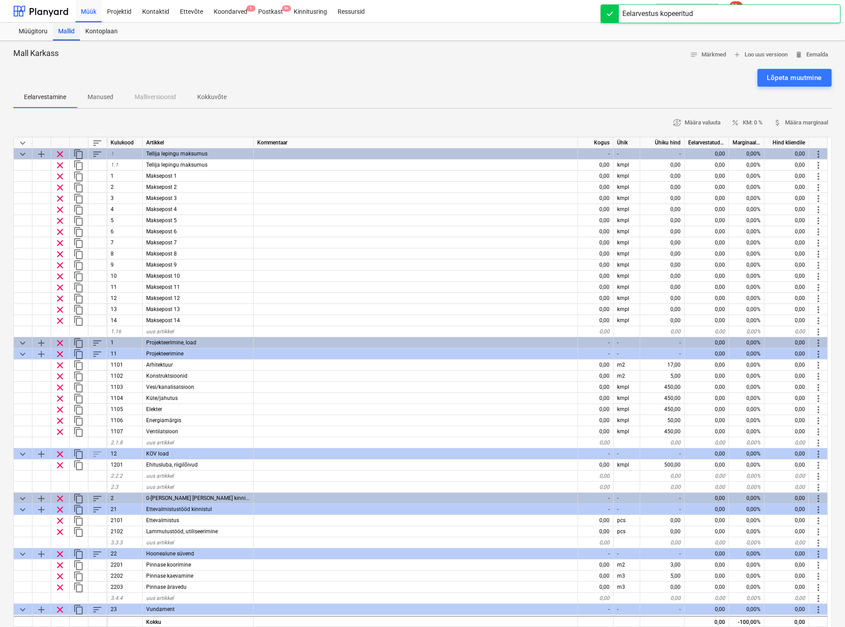
click at [68, 28] on div "Mallid" at bounding box center [66, 32] width 27 height 18
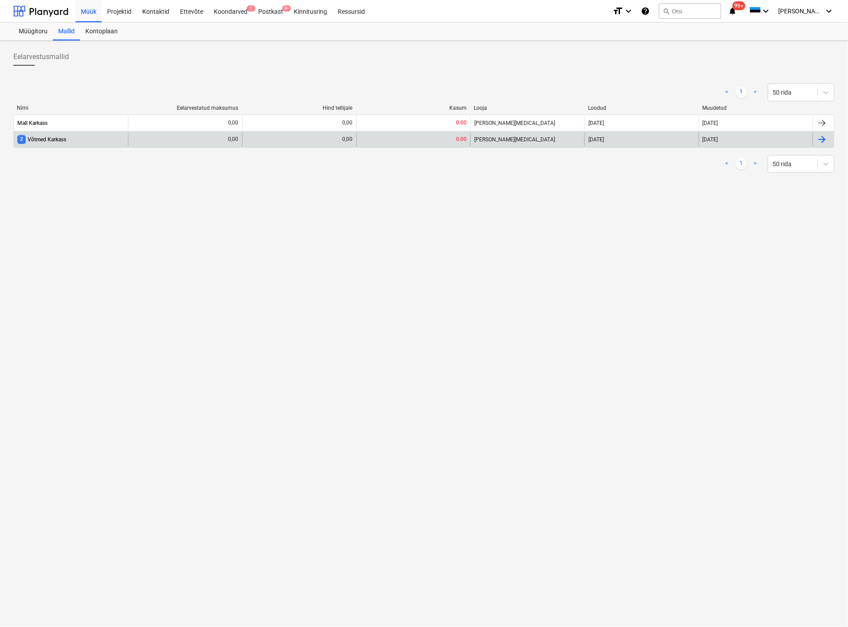
click at [20, 136] on span "2" at bounding box center [21, 139] width 8 height 8
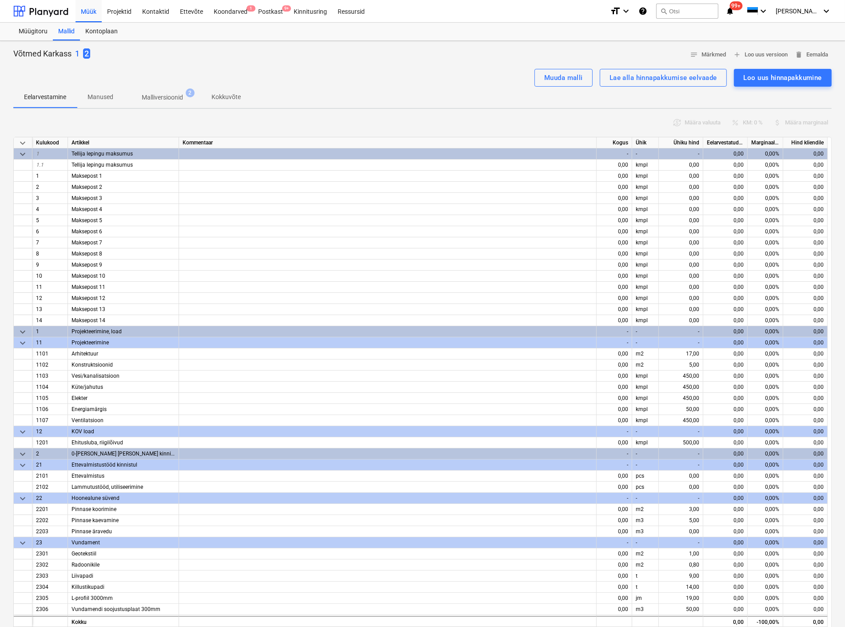
click at [78, 51] on p "1" at bounding box center [77, 53] width 4 height 11
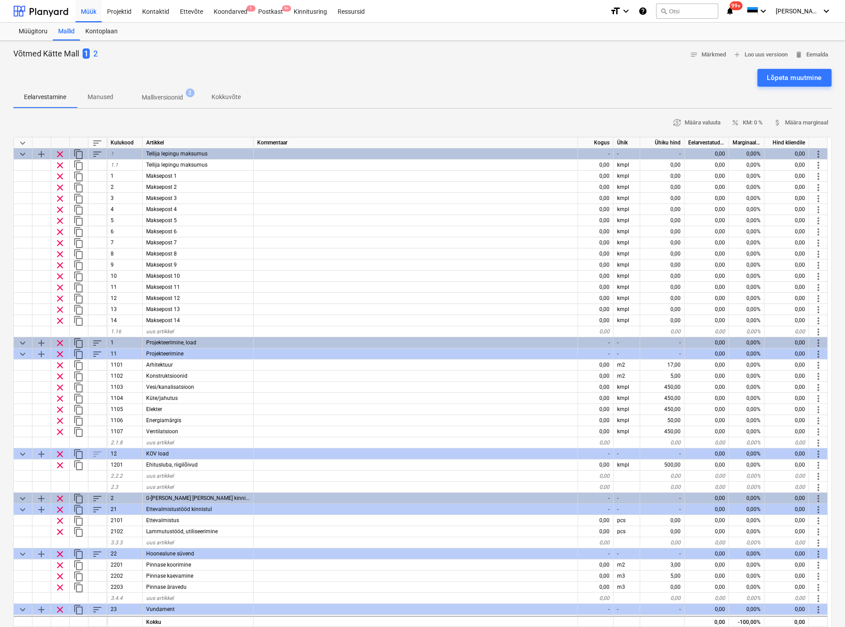
click at [94, 52] on p "2" at bounding box center [95, 53] width 4 height 11
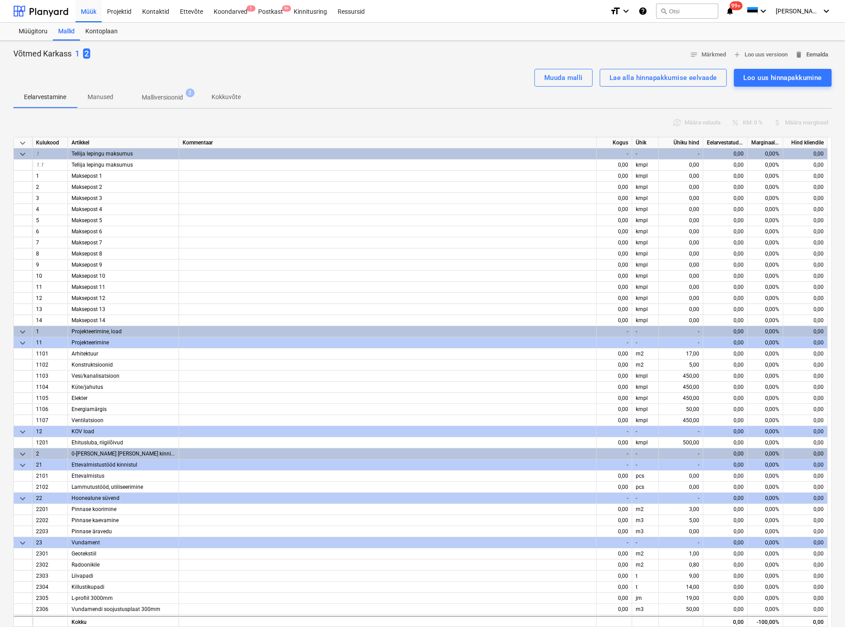
click at [822, 50] on span "delete Eemalda" at bounding box center [811, 55] width 33 height 10
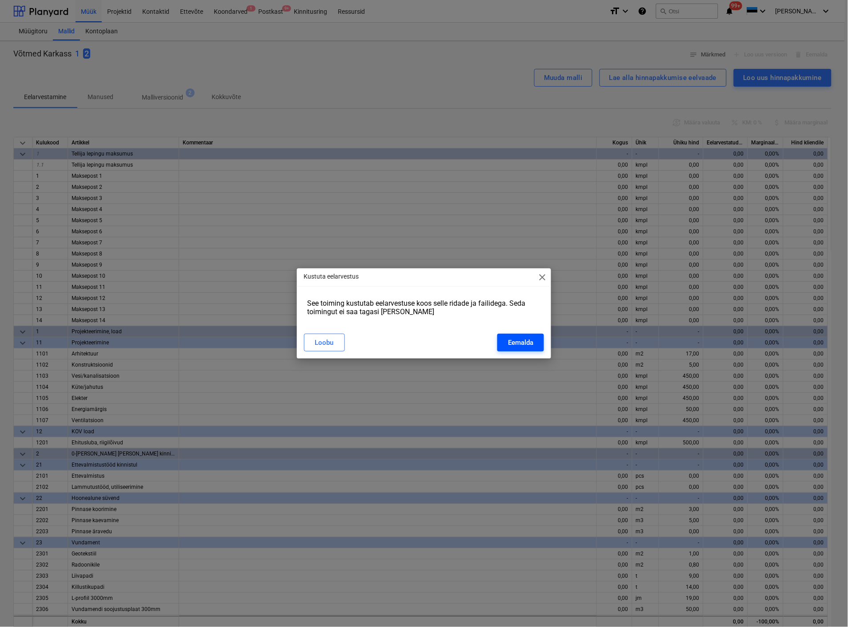
click at [525, 340] on div "Eemalda" at bounding box center [520, 343] width 25 height 12
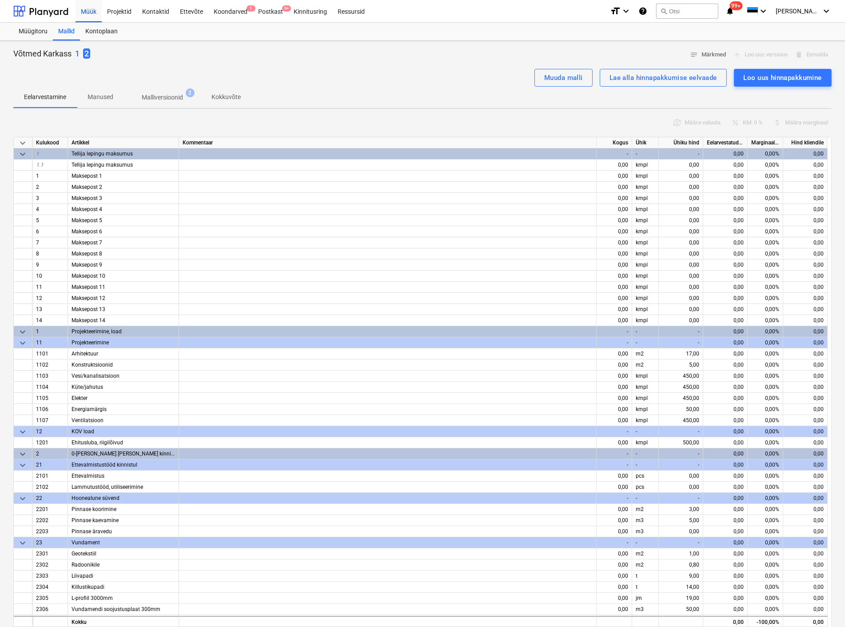
click at [76, 48] on p "1" at bounding box center [77, 53] width 4 height 11
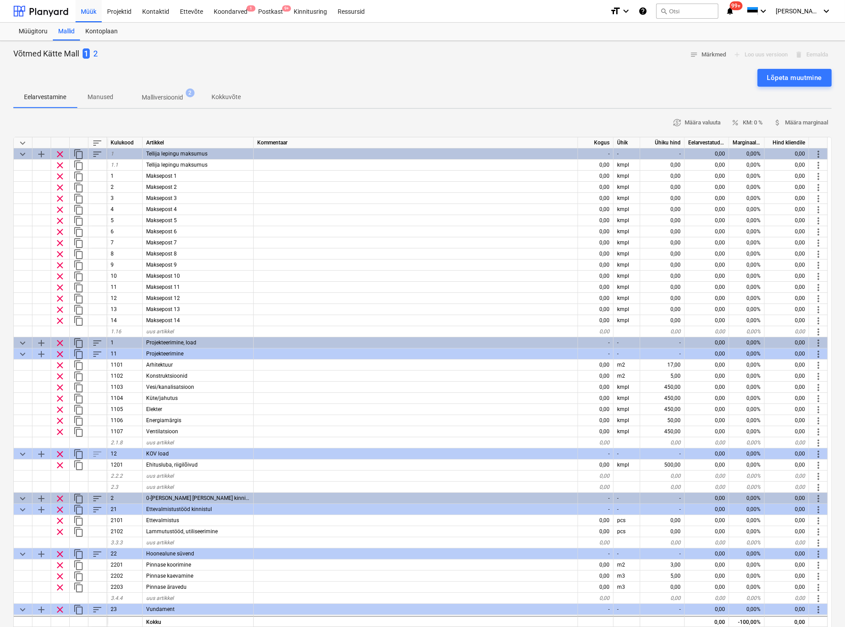
type textarea "x"
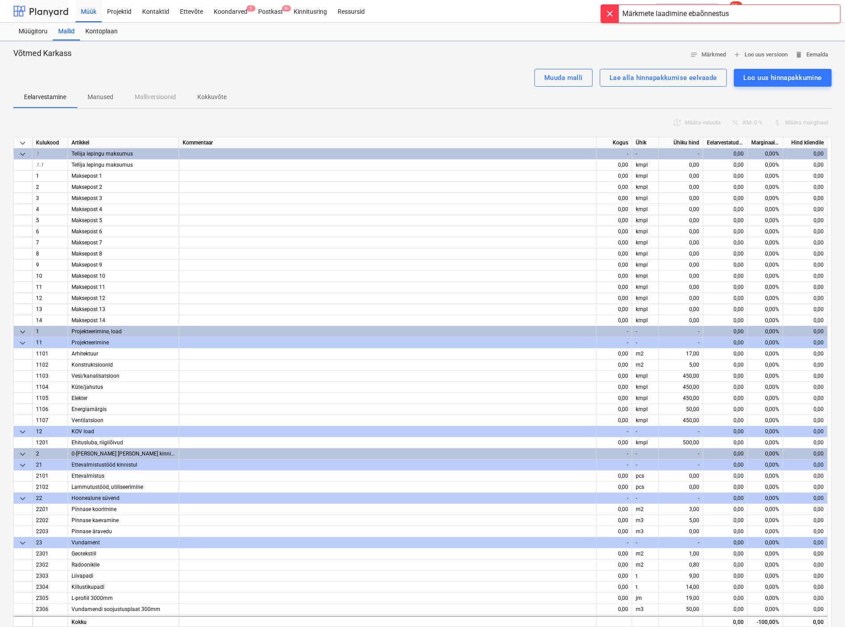
click at [50, 8] on div at bounding box center [40, 11] width 55 height 22
